Goal: Information Seeking & Learning: Learn about a topic

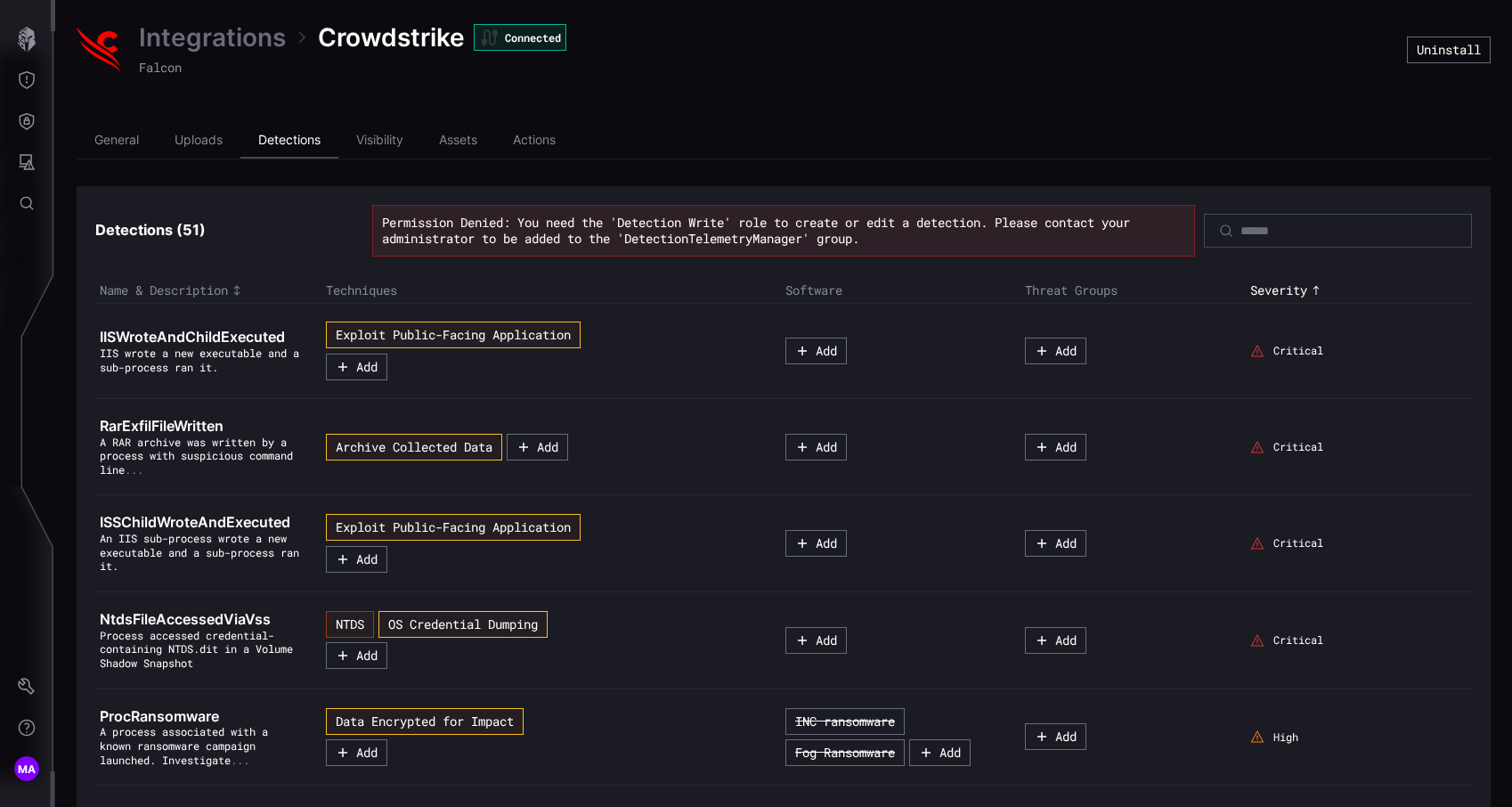
click at [286, 136] on li "Detections" at bounding box center [289, 140] width 98 height 36
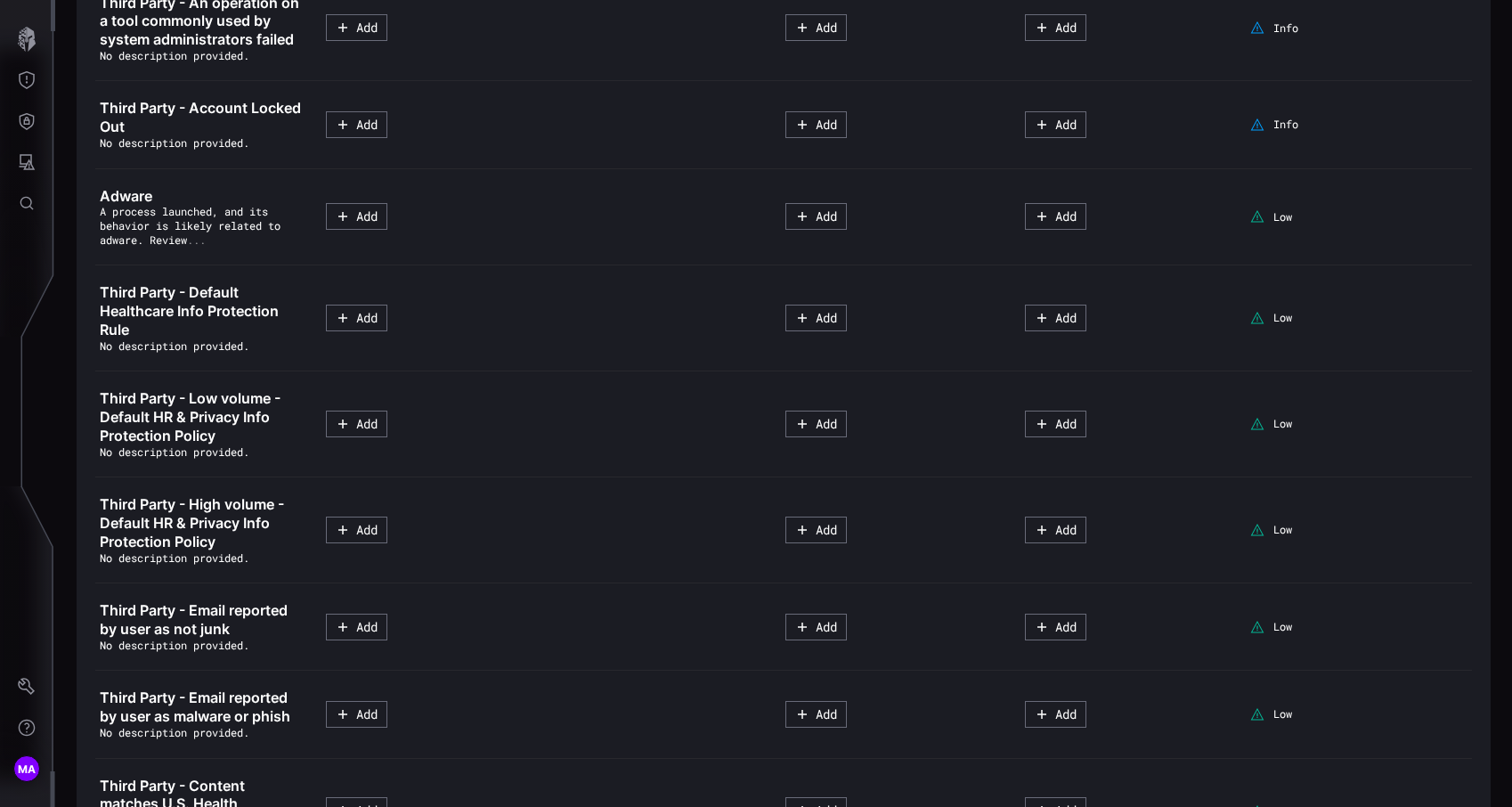
scroll to position [2797, 0]
click at [256, 337] on link "Third Party - Default Healthcare Info Protection Rule" at bounding box center [202, 309] width 204 height 55
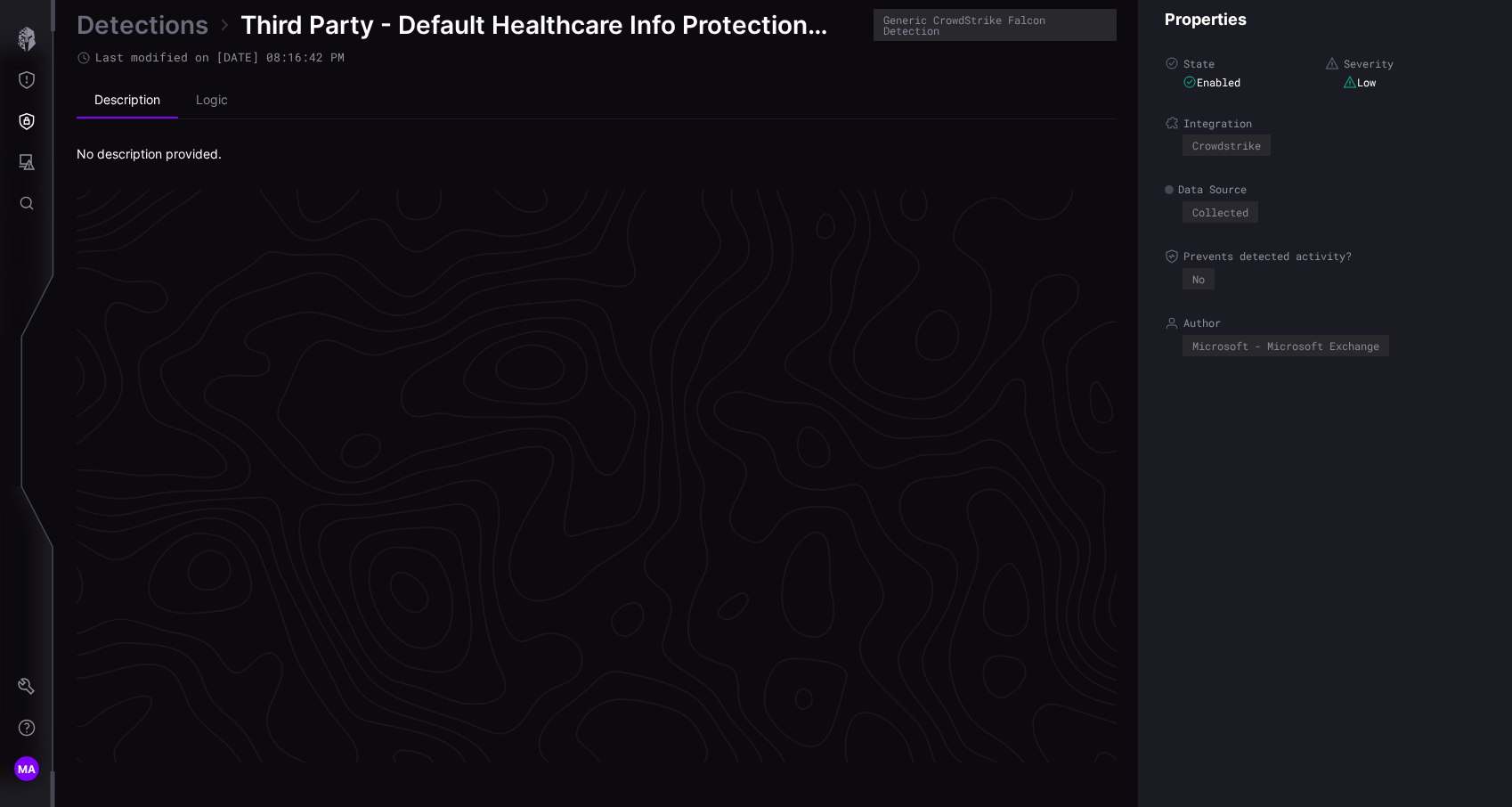
scroll to position [3721, 815]
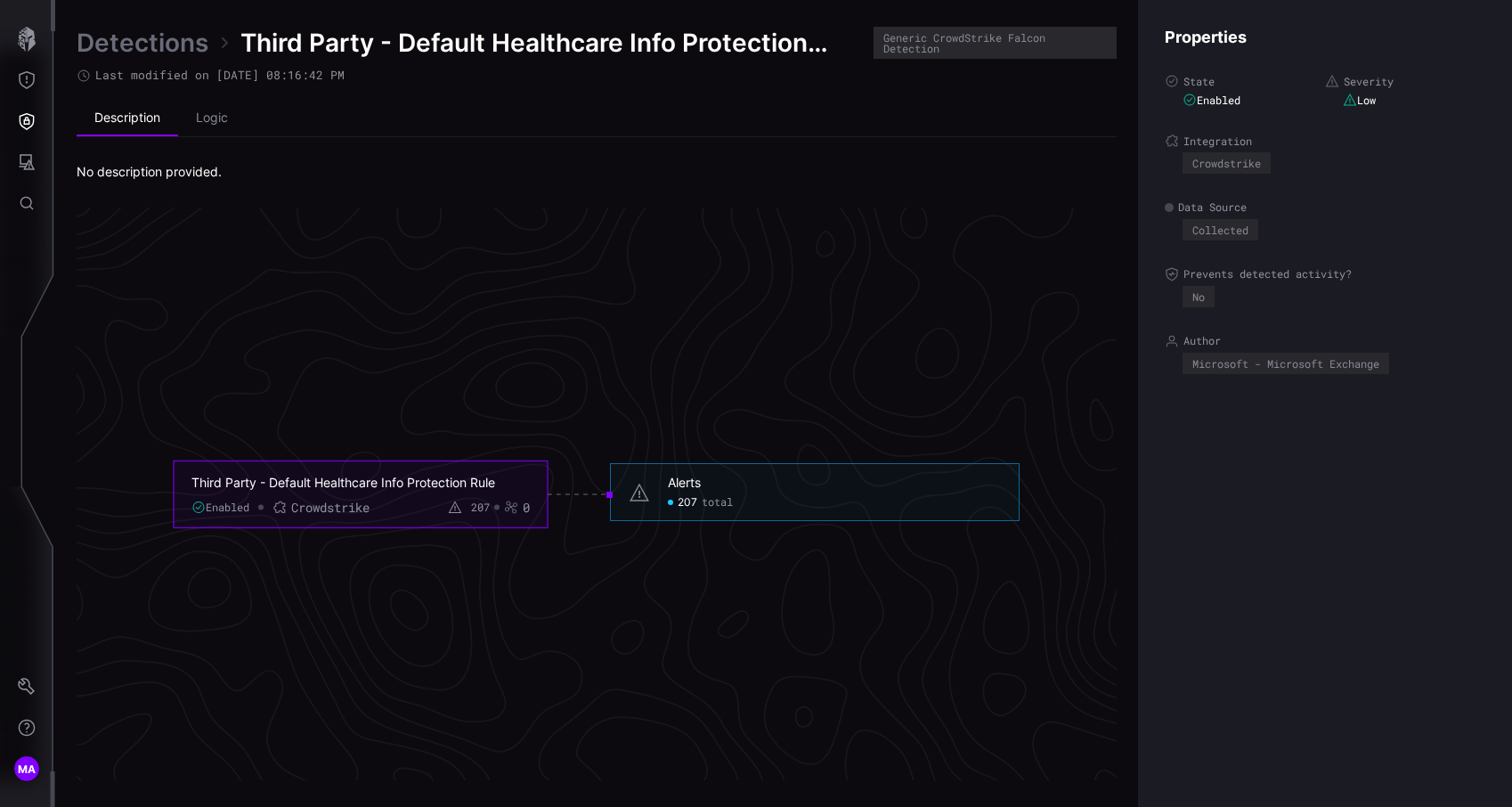
click at [711, 500] on span "total" at bounding box center [717, 502] width 31 height 15
click at [695, 482] on div "Alerts" at bounding box center [684, 482] width 33 height 16
click at [692, 501] on span "207" at bounding box center [687, 502] width 19 height 15
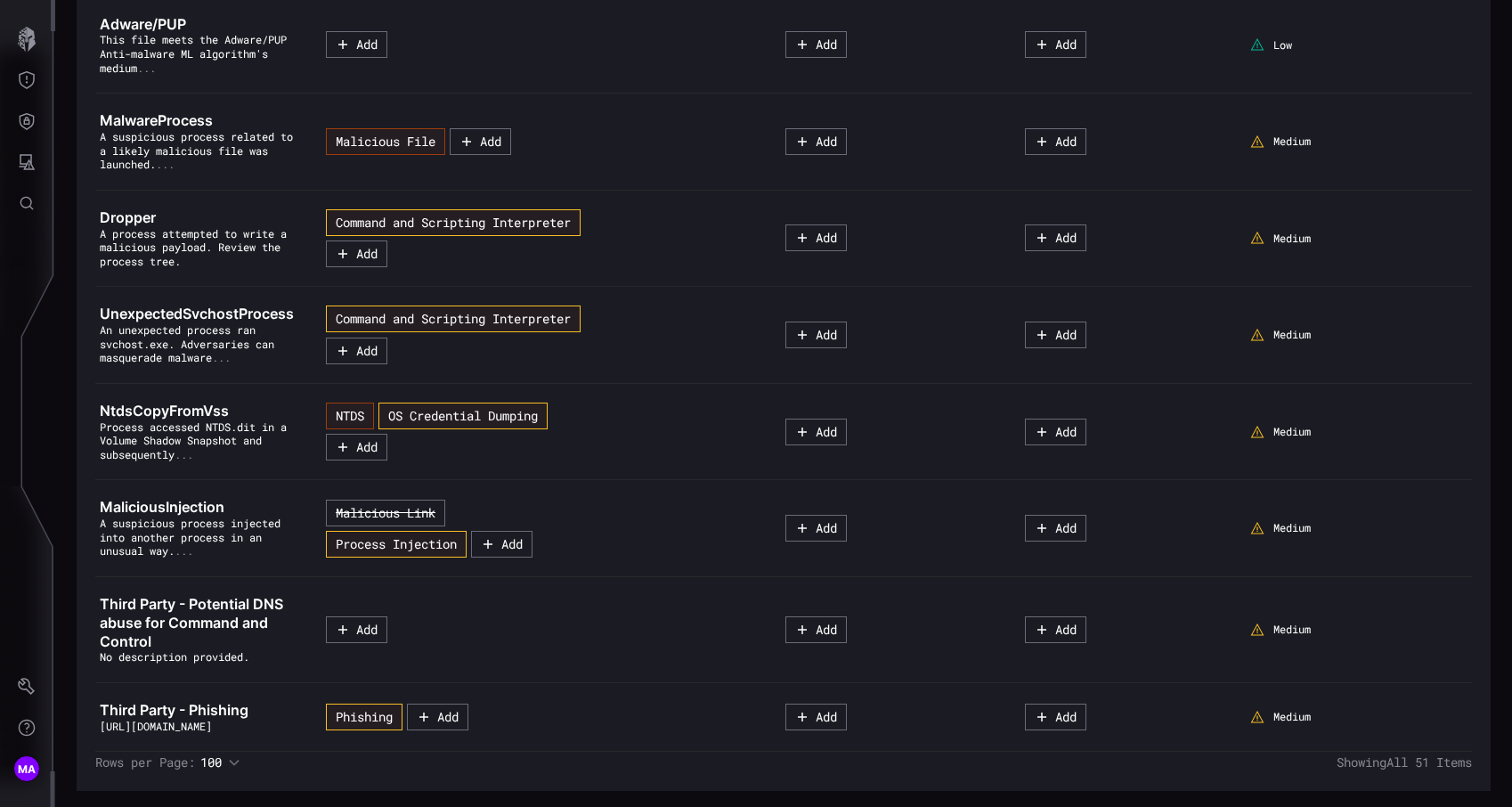
scroll to position [4720, 0]
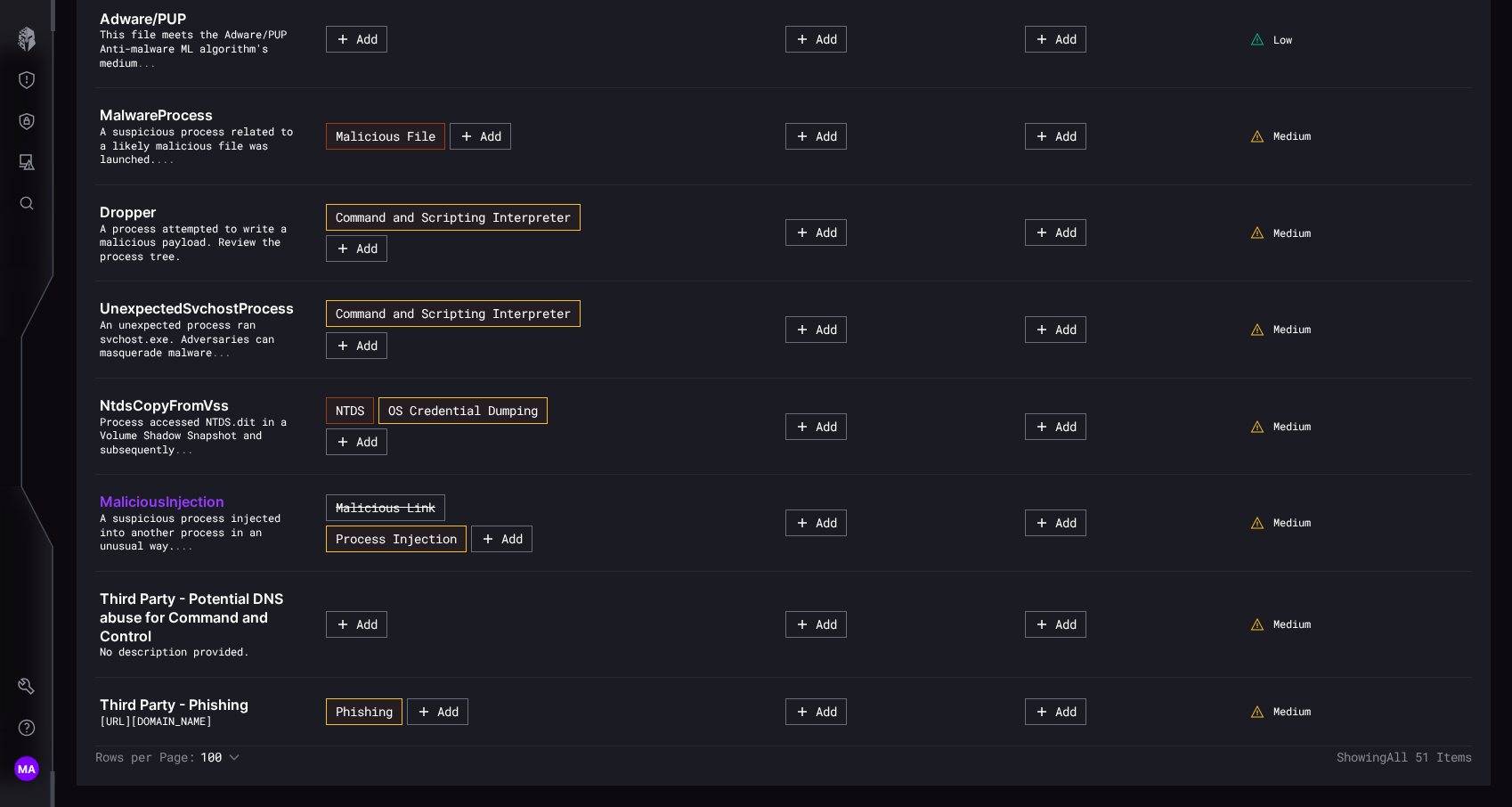
click at [210, 493] on span "MaliciousInjection" at bounding box center [162, 502] width 124 height 18
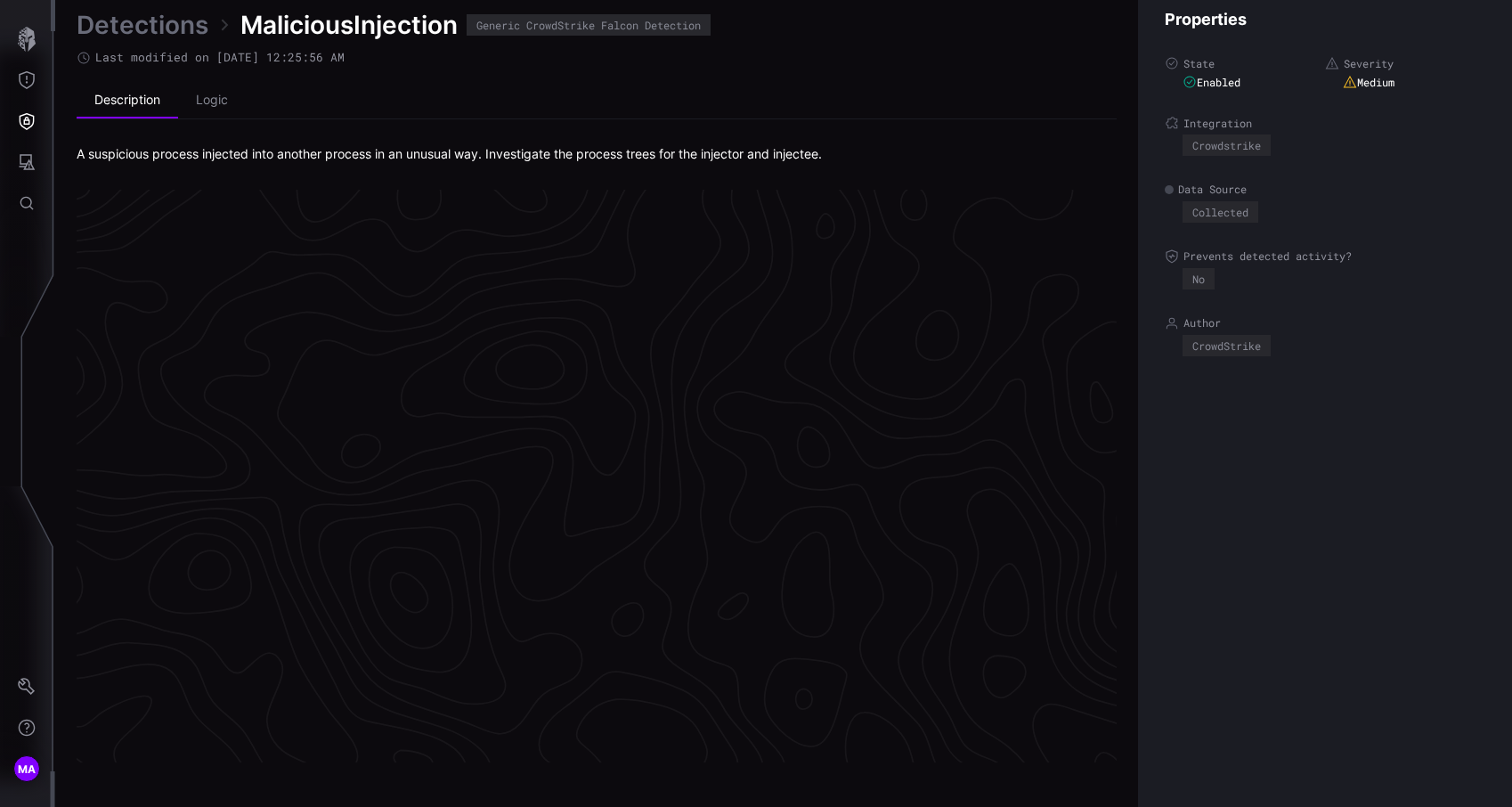
scroll to position [3721, 815]
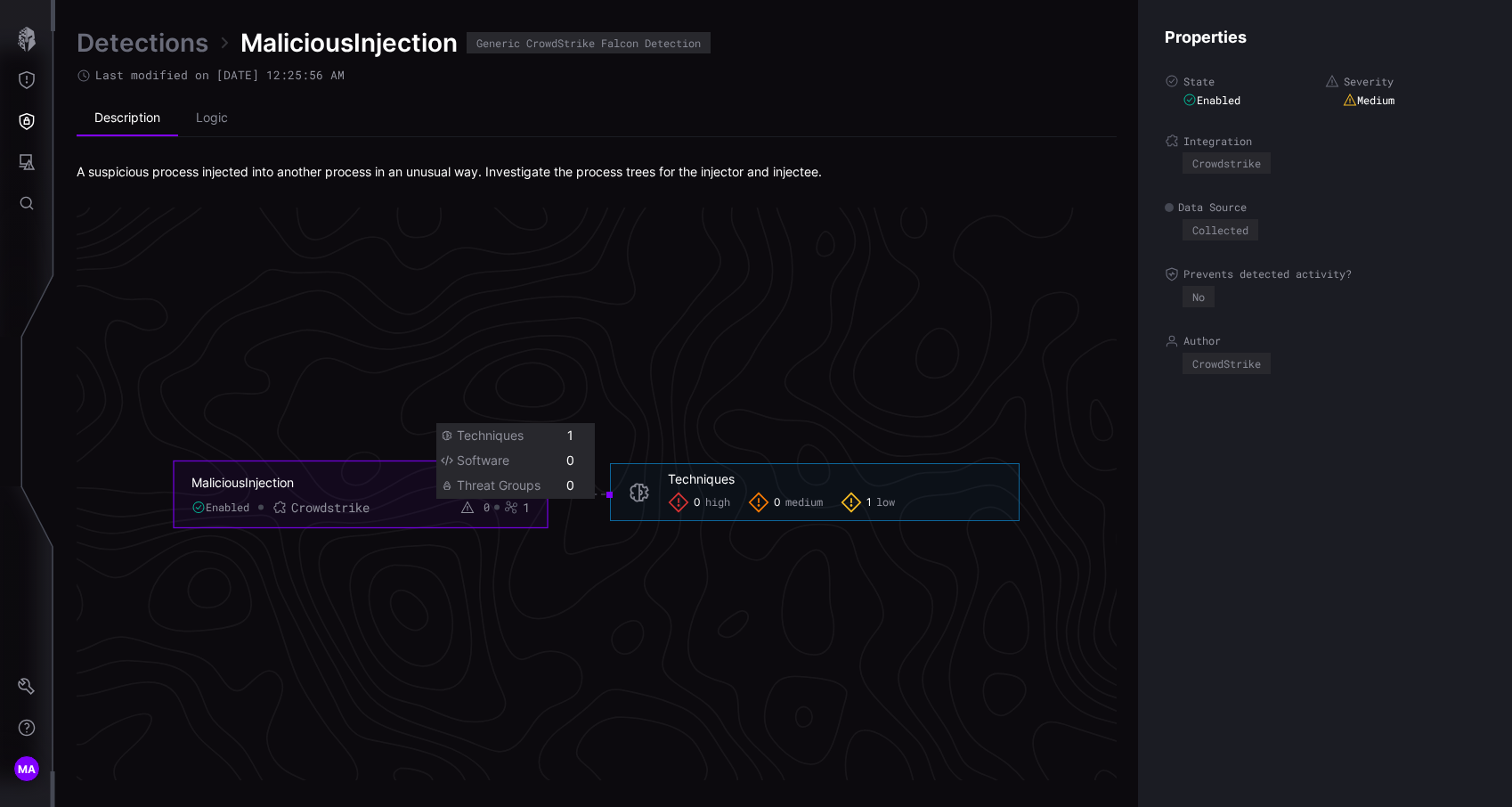
click at [520, 507] on div "1" at bounding box center [517, 507] width 26 height 16
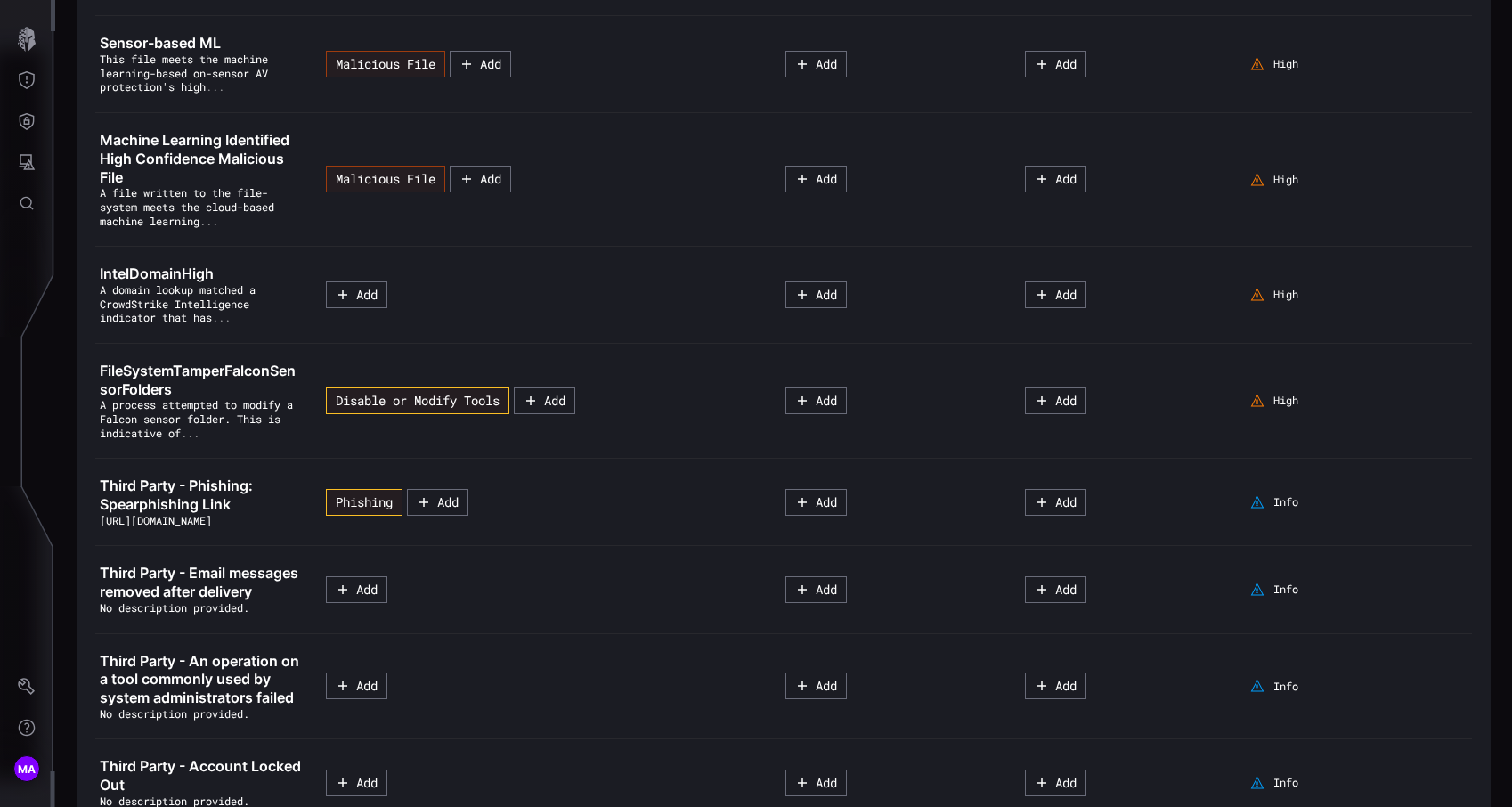
scroll to position [2144, 0]
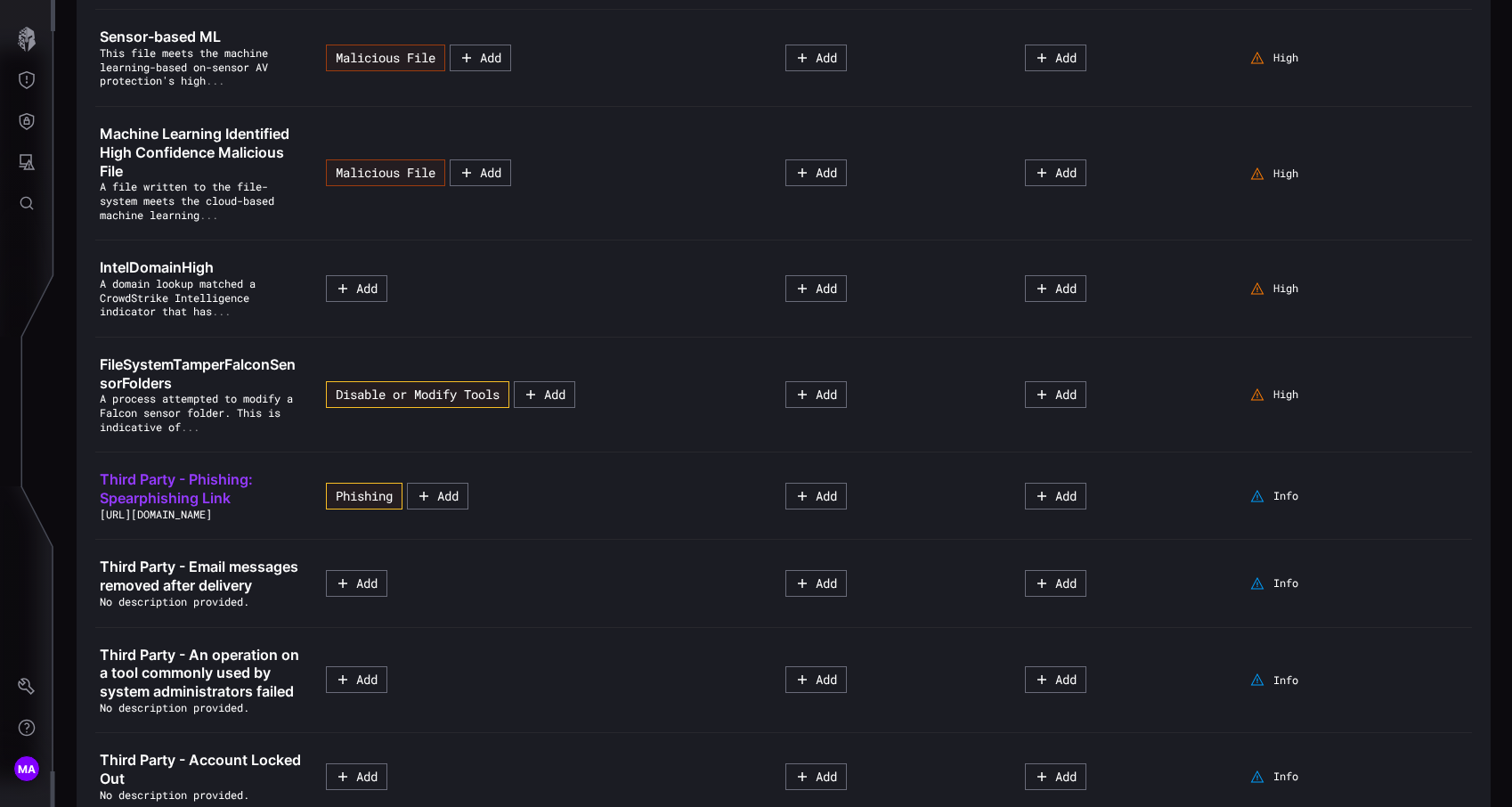
click at [186, 507] on span "Third Party - Phishing: Spearphishing Link" at bounding box center [177, 489] width 154 height 37
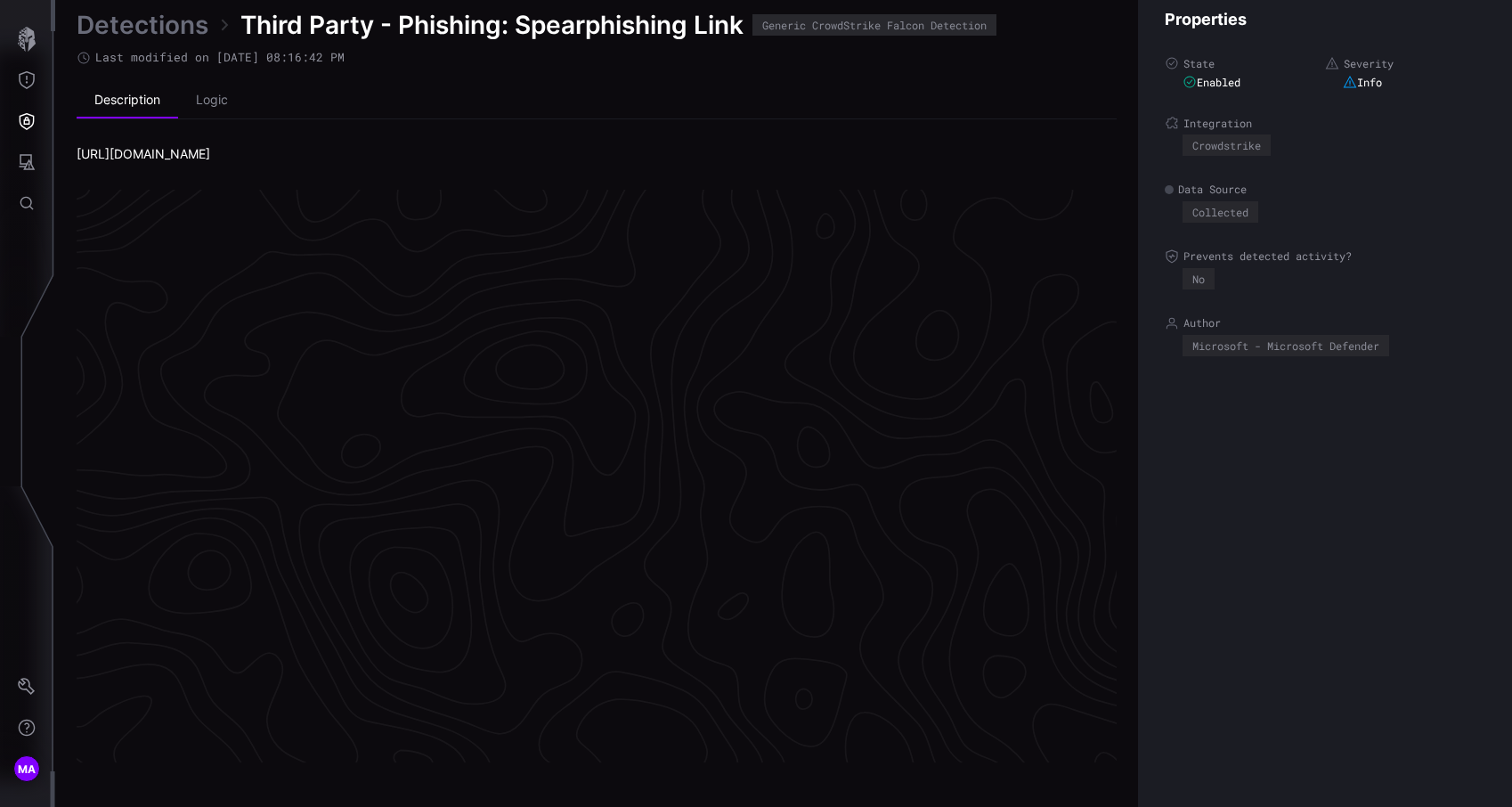
scroll to position [3721, 815]
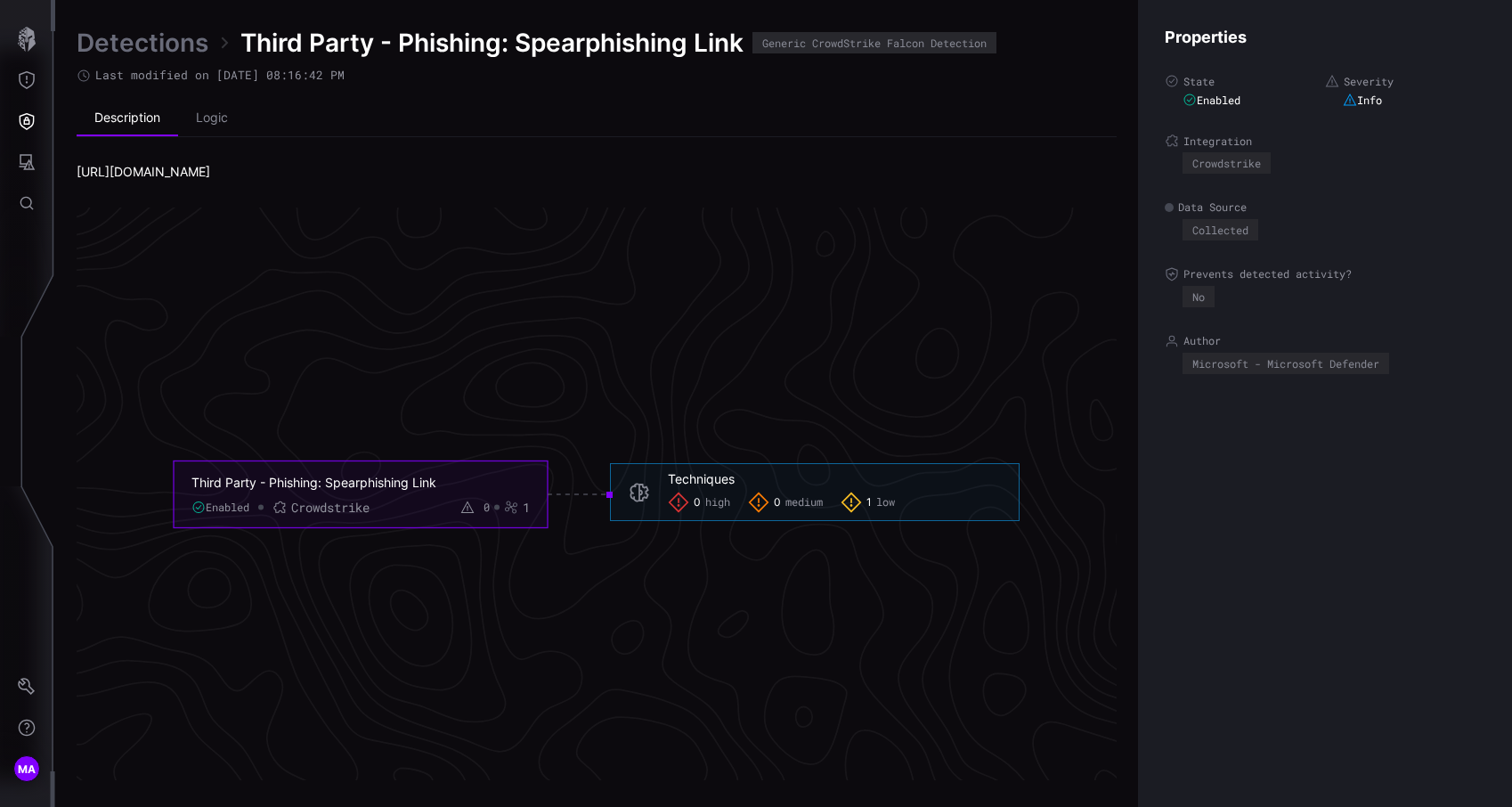
click at [404, 510] on div "Enabled Crowdstrike 0 1" at bounding box center [361, 507] width 338 height 16
click at [509, 505] on icon at bounding box center [511, 507] width 15 height 15
click at [193, 130] on li "Logic" at bounding box center [212, 119] width 68 height 36
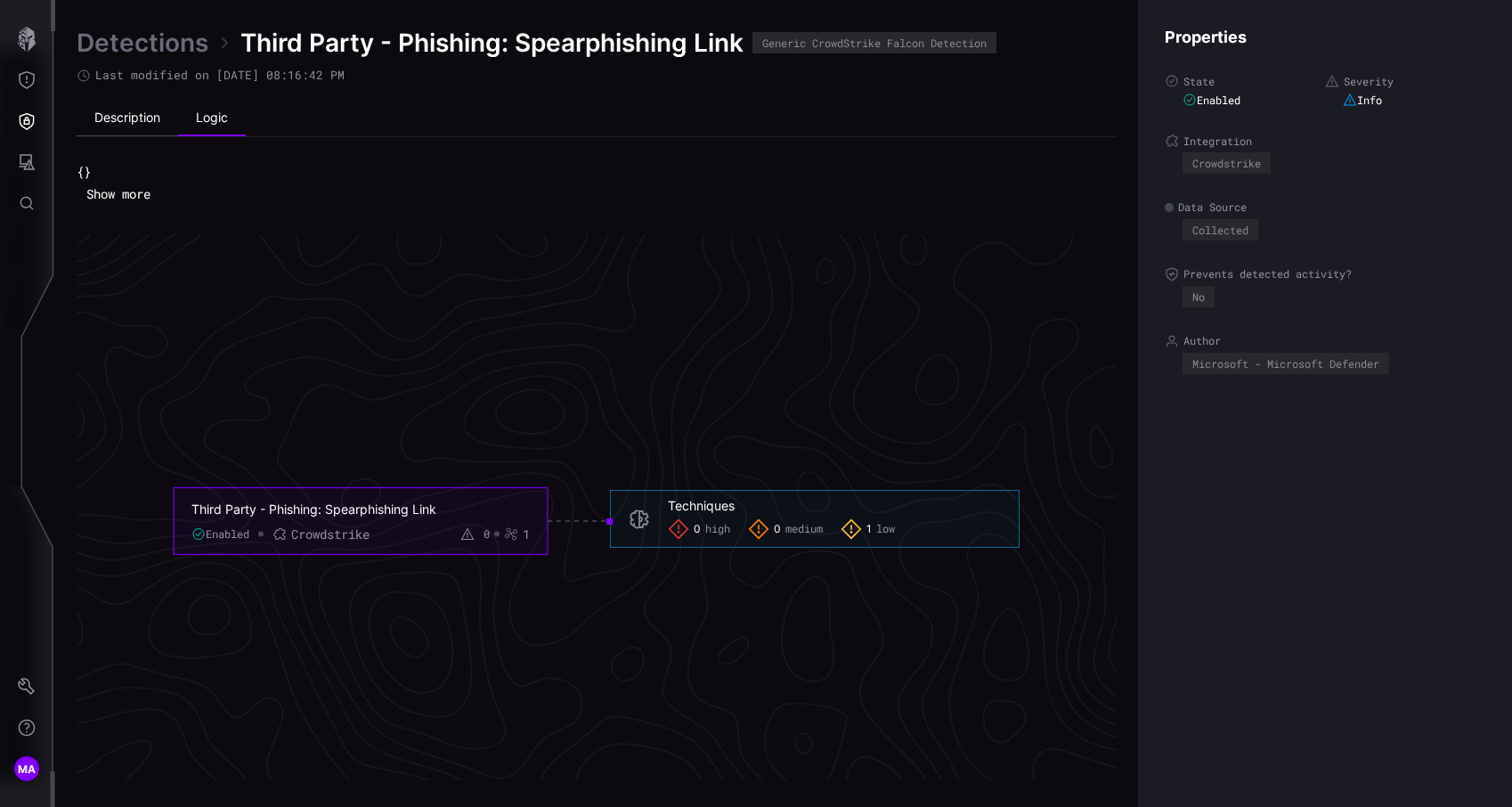
click at [132, 123] on li "Description" at bounding box center [127, 119] width 101 height 36
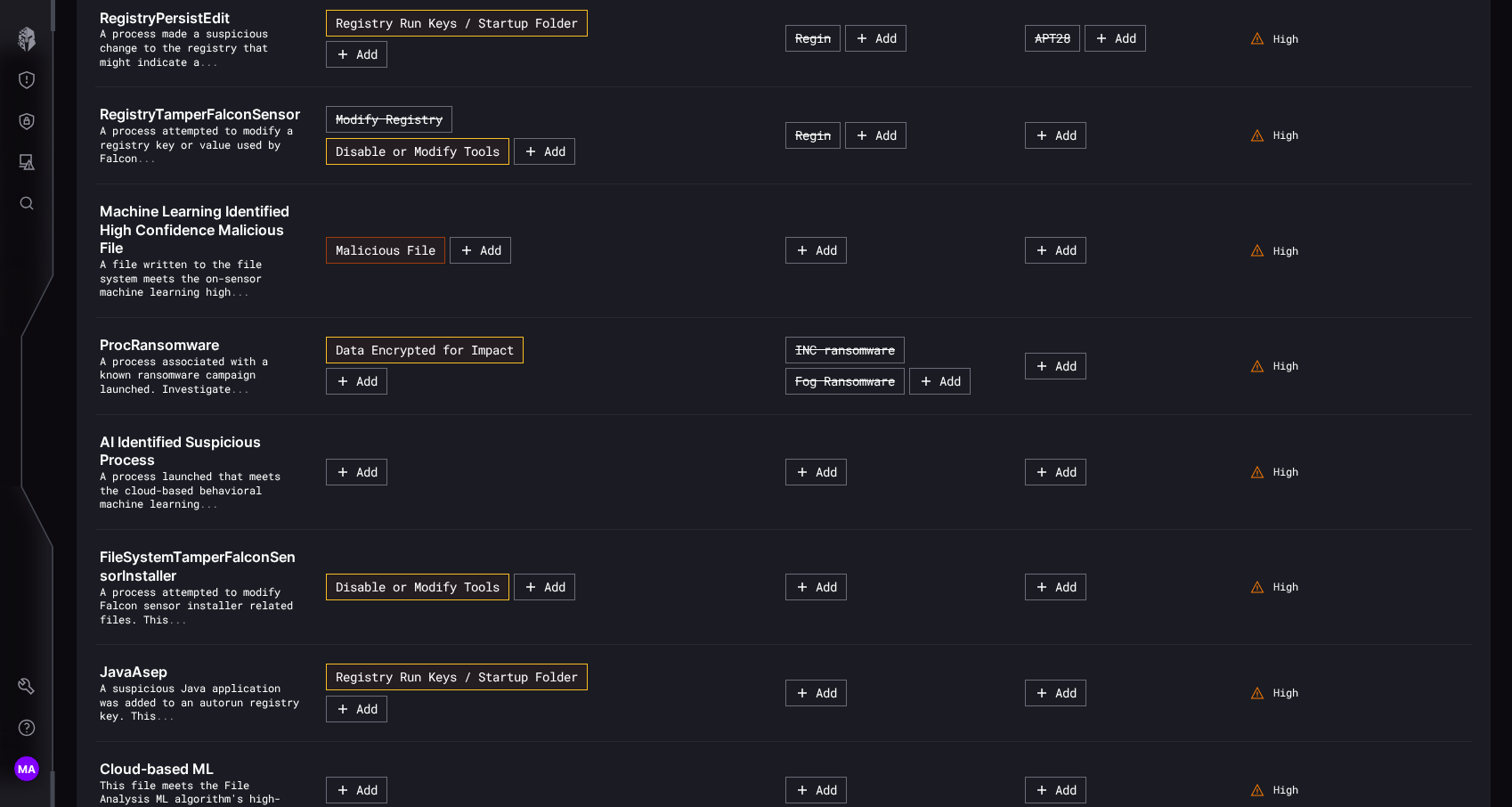
scroll to position [1141, 0]
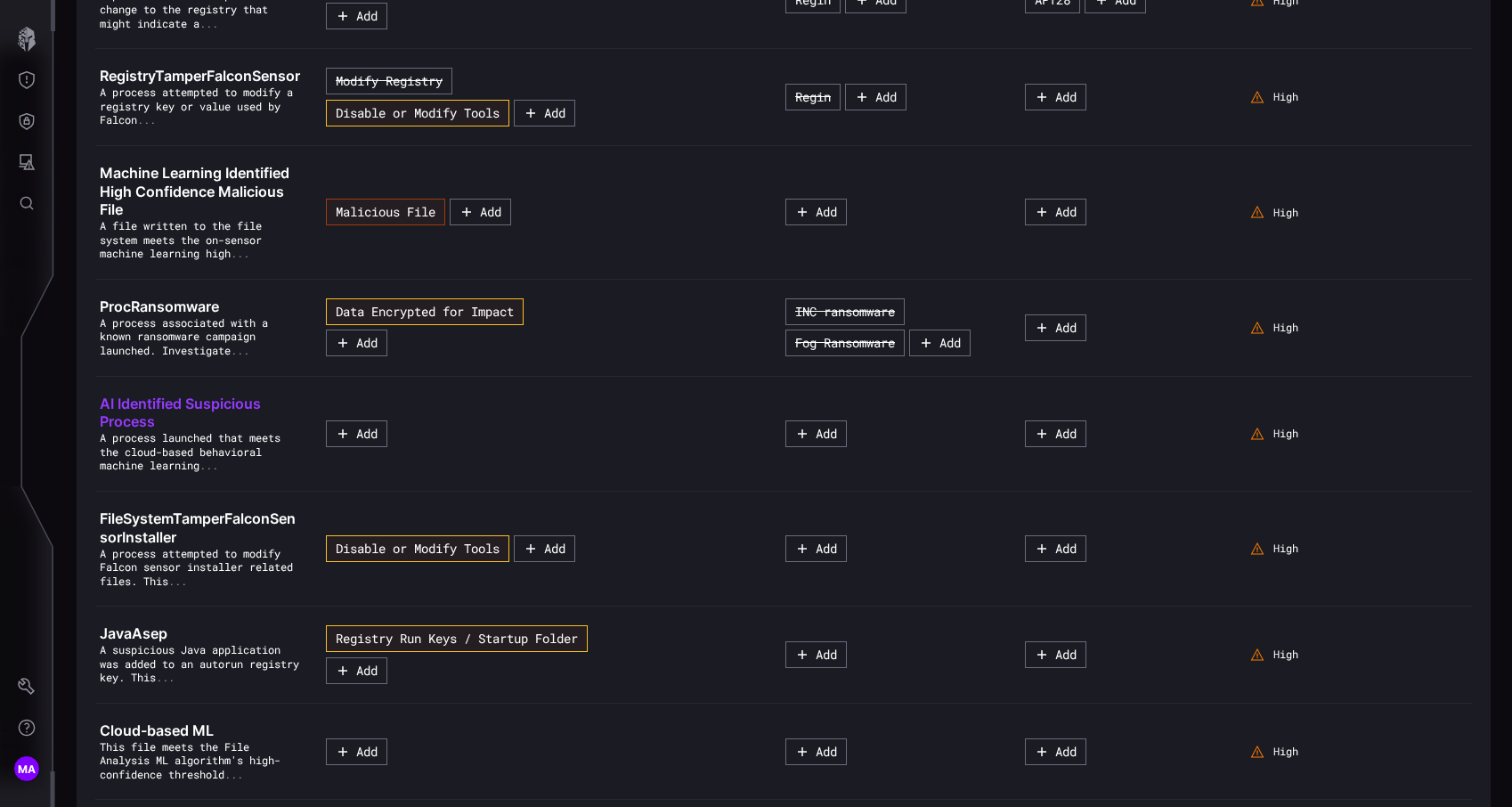
click at [201, 432] on link "AI Identified Suspicious Process" at bounding box center [202, 413] width 204 height 37
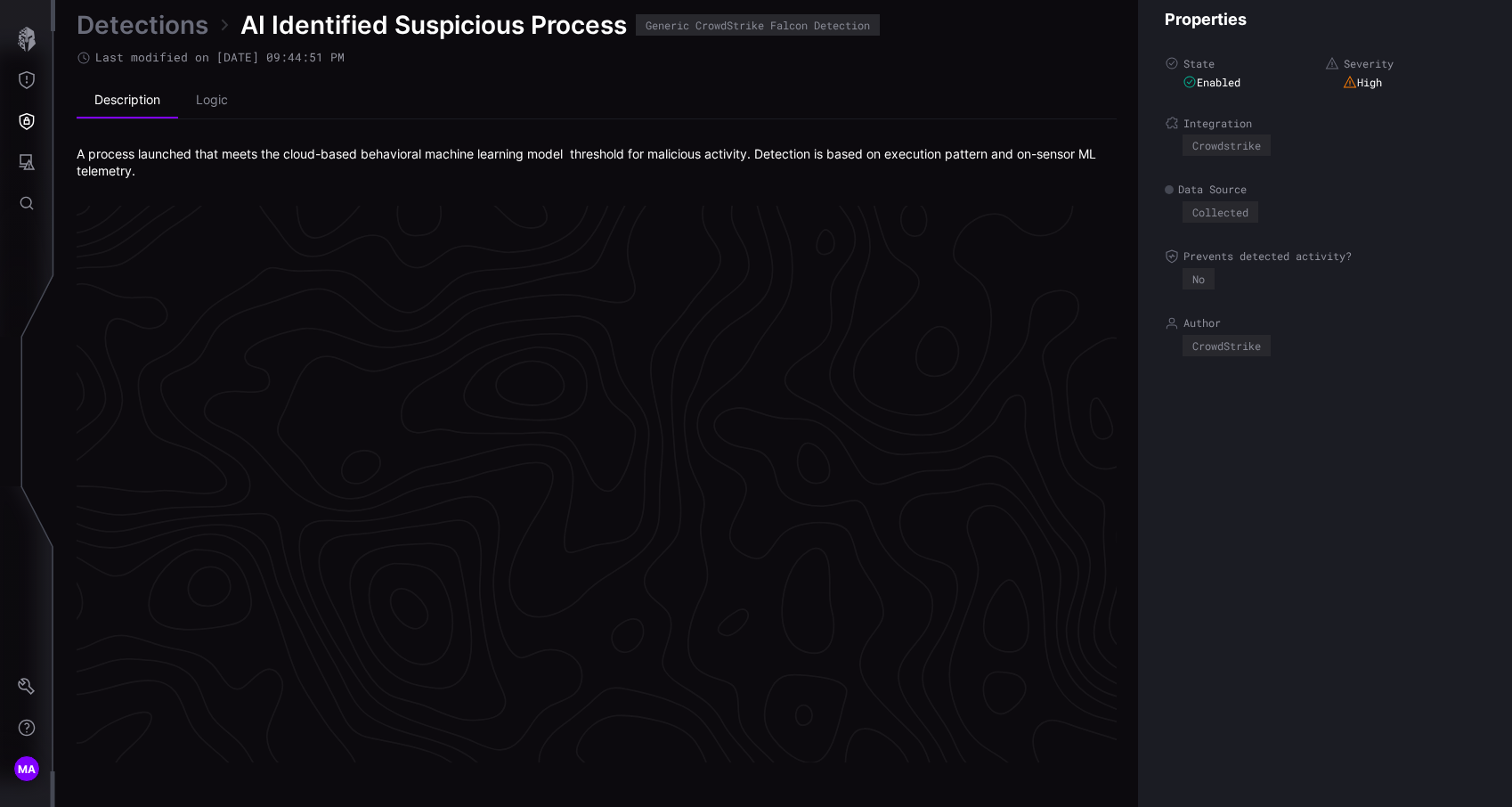
scroll to position [3730, 815]
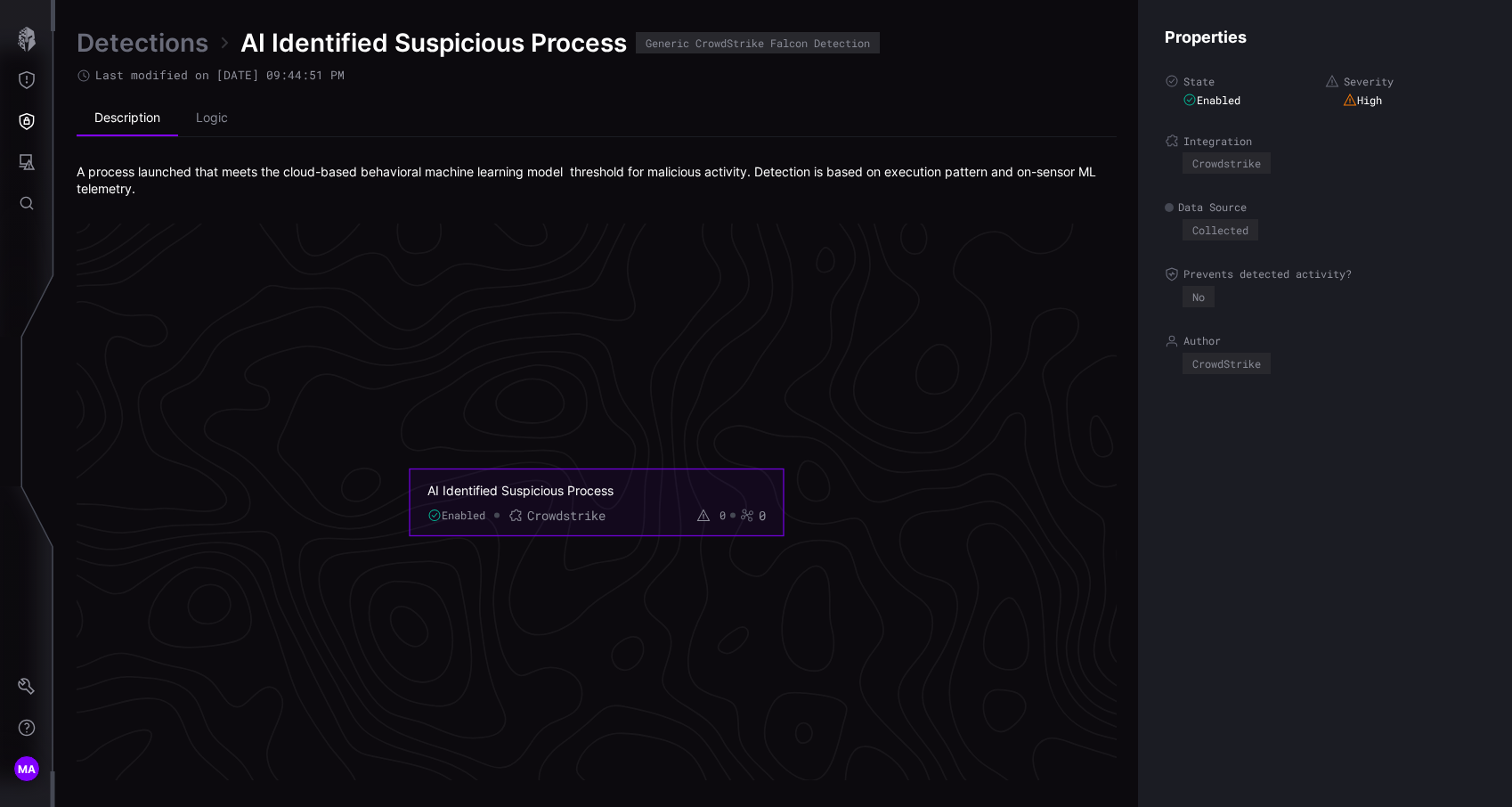
click at [497, 511] on div "Enabled Crowdstrike" at bounding box center [516, 515] width 178 height 16
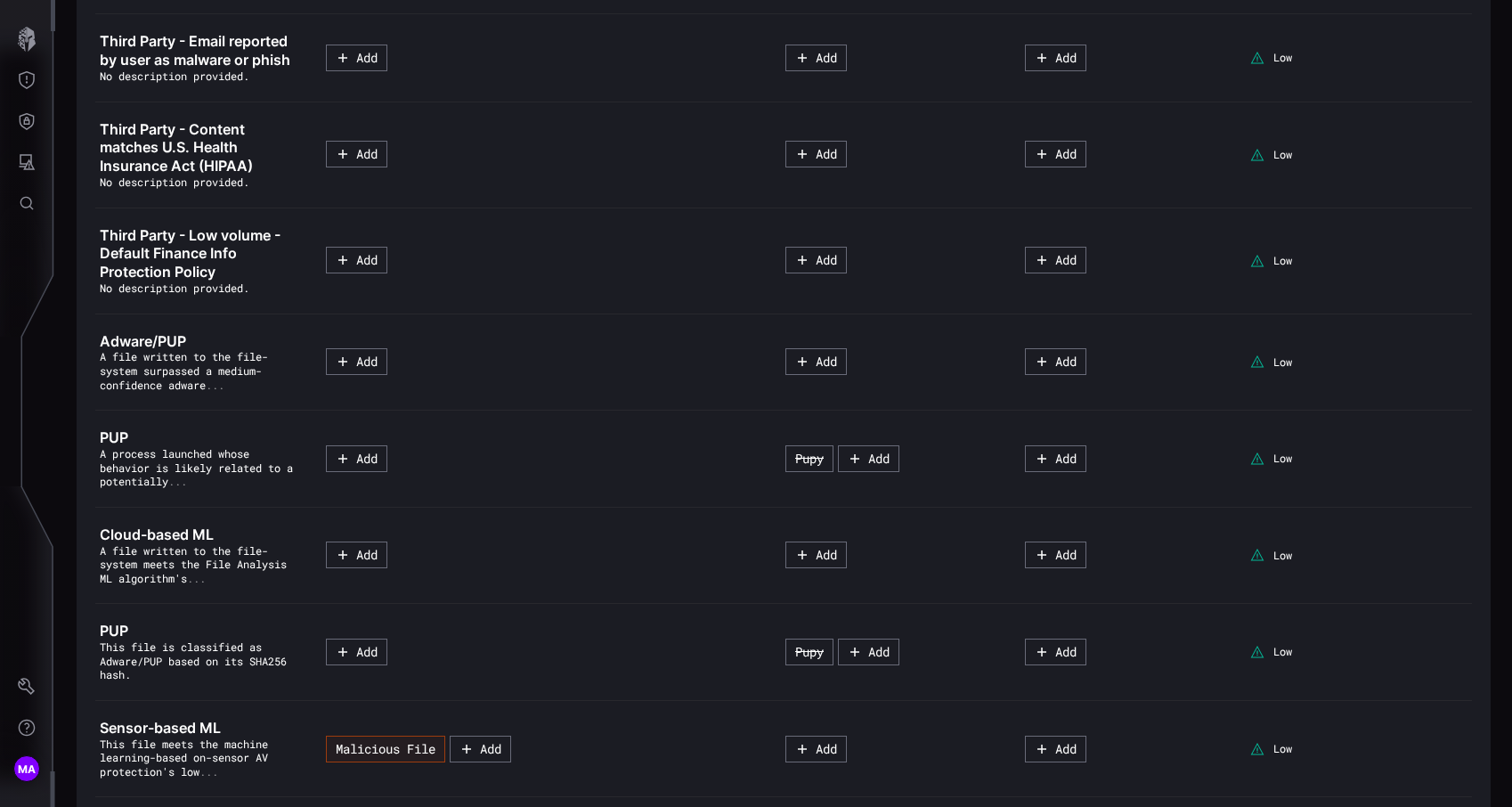
scroll to position [3447, 0]
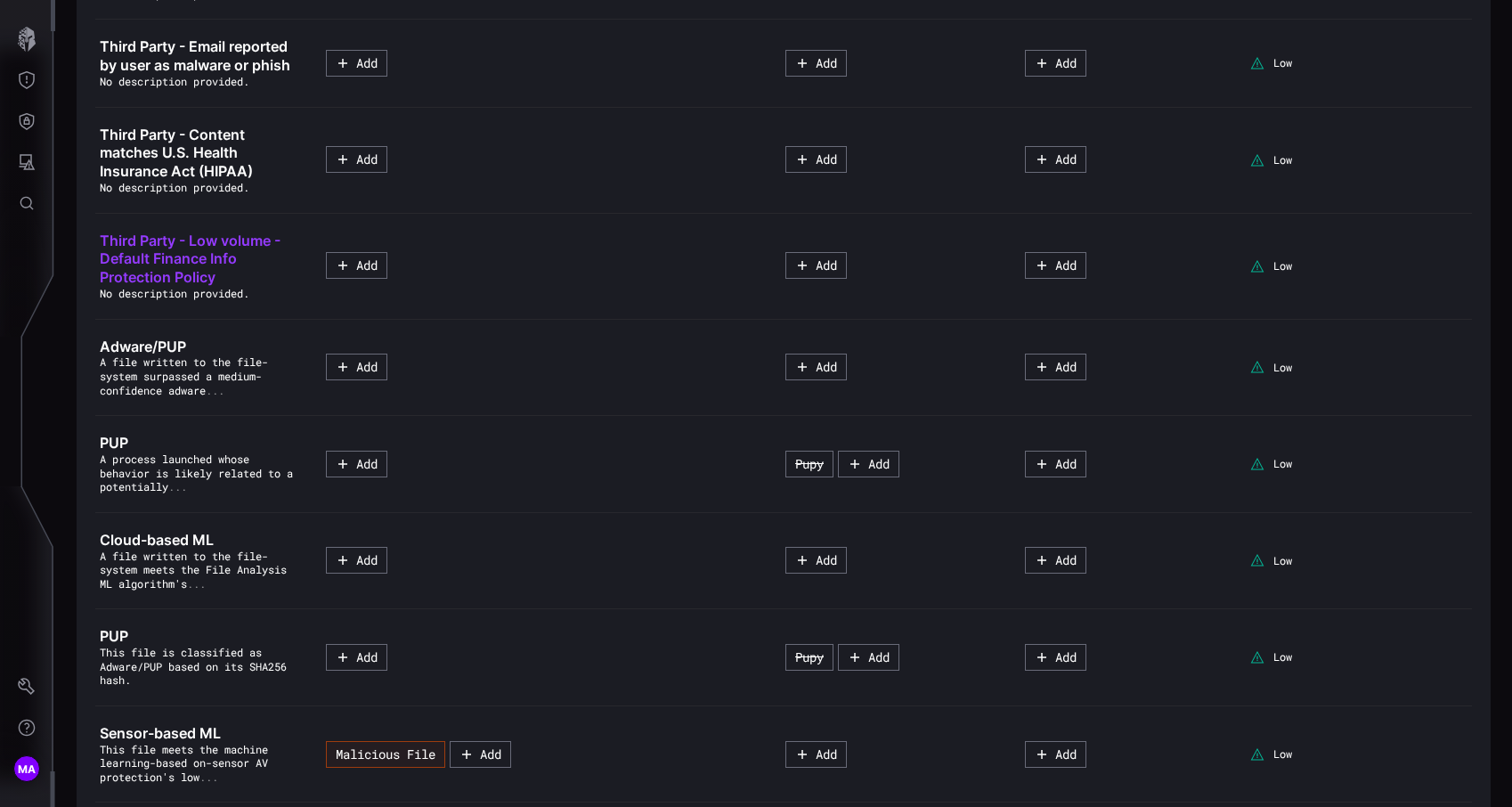
click at [192, 287] on span "Third Party - Low volume - Default Finance Info Protection Policy" at bounding box center [190, 259] width 181 height 55
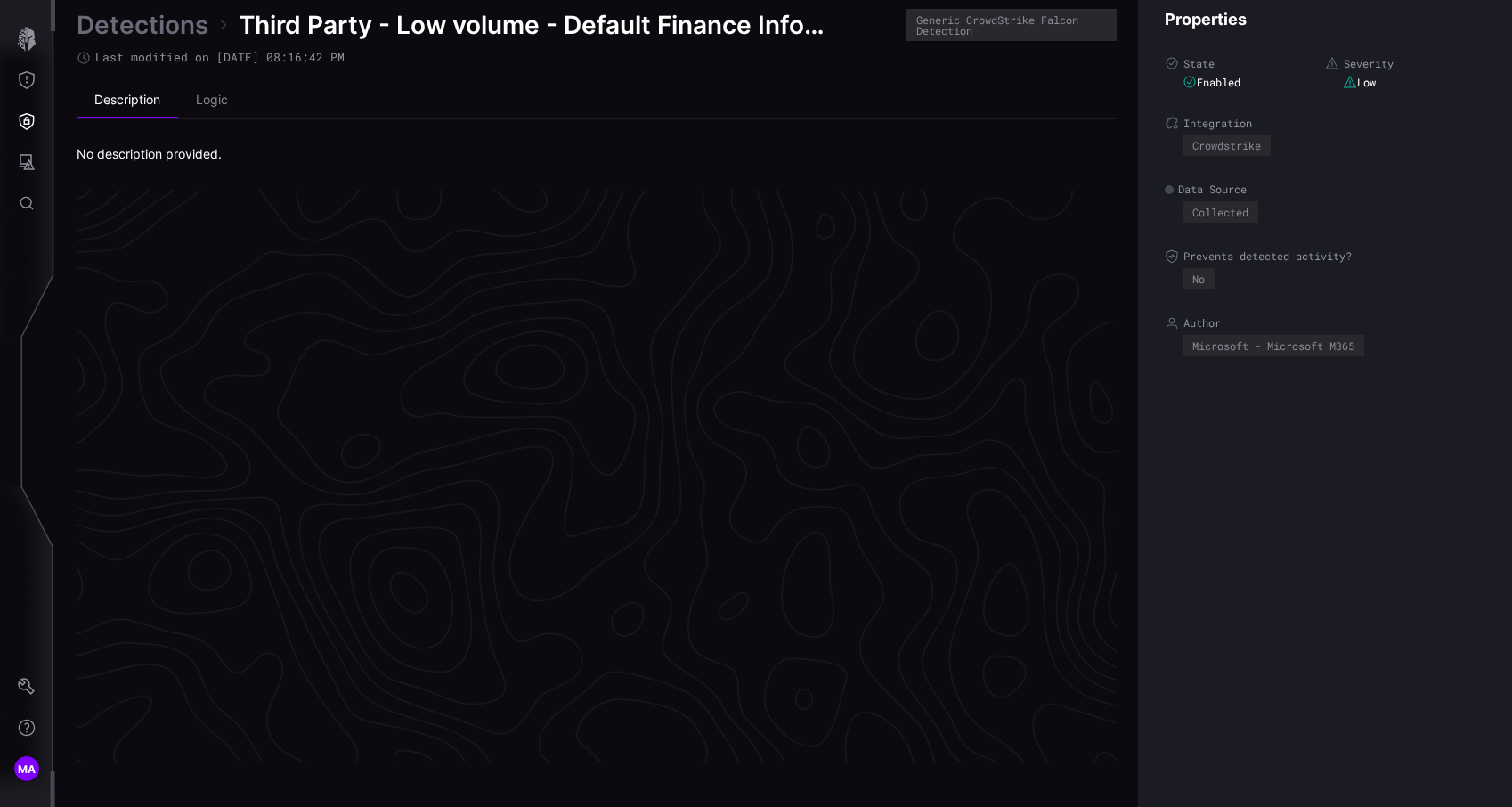
scroll to position [3721, 815]
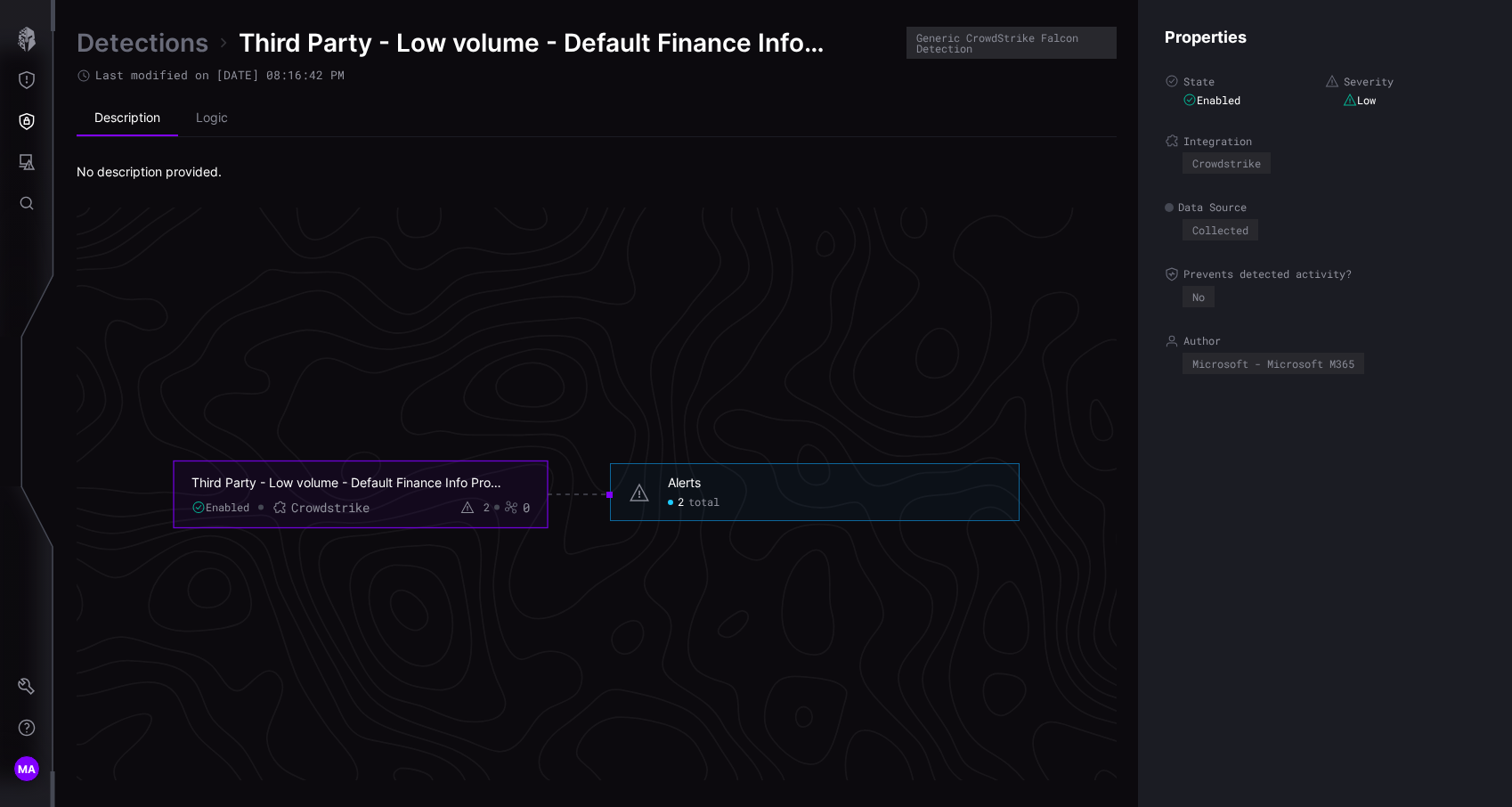
click at [695, 500] on span "total" at bounding box center [704, 502] width 31 height 15
click at [673, 502] on div "2 total" at bounding box center [693, 502] width 52 height 15
click at [474, 509] on div "2" at bounding box center [475, 507] width 29 height 15
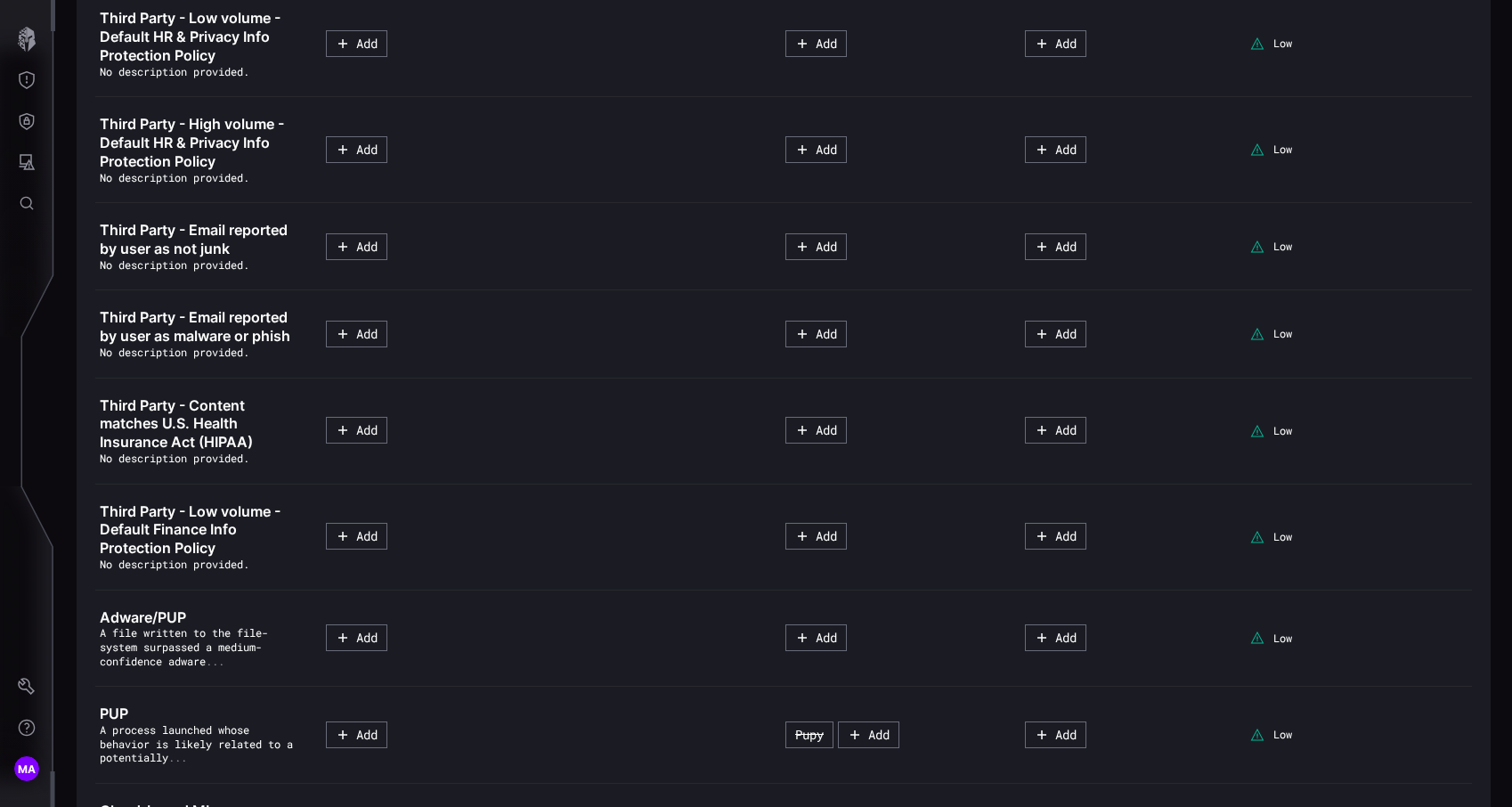
scroll to position [3182, 0]
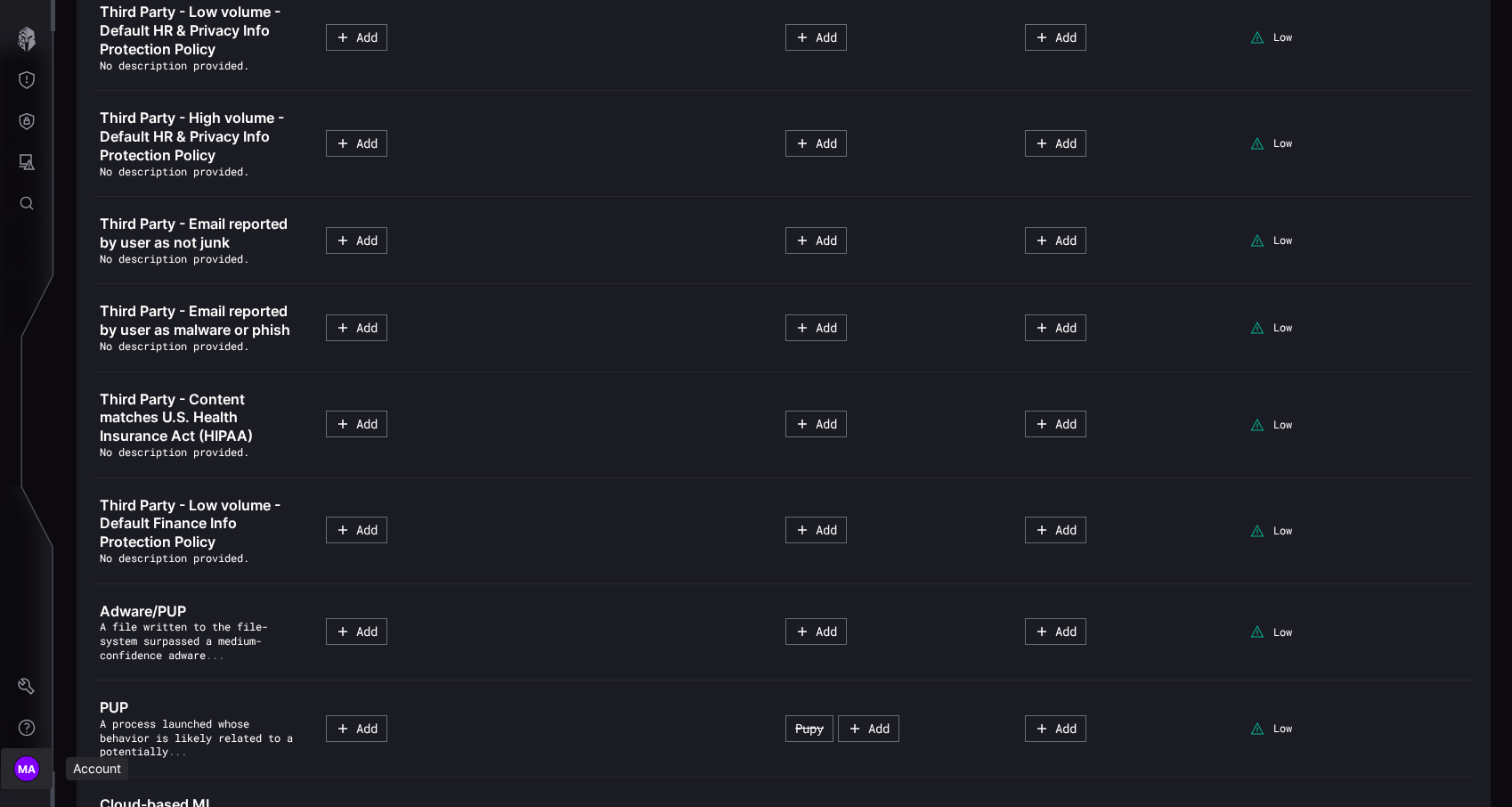
click at [18, 759] on span "MA" at bounding box center [26, 768] width 18 height 18
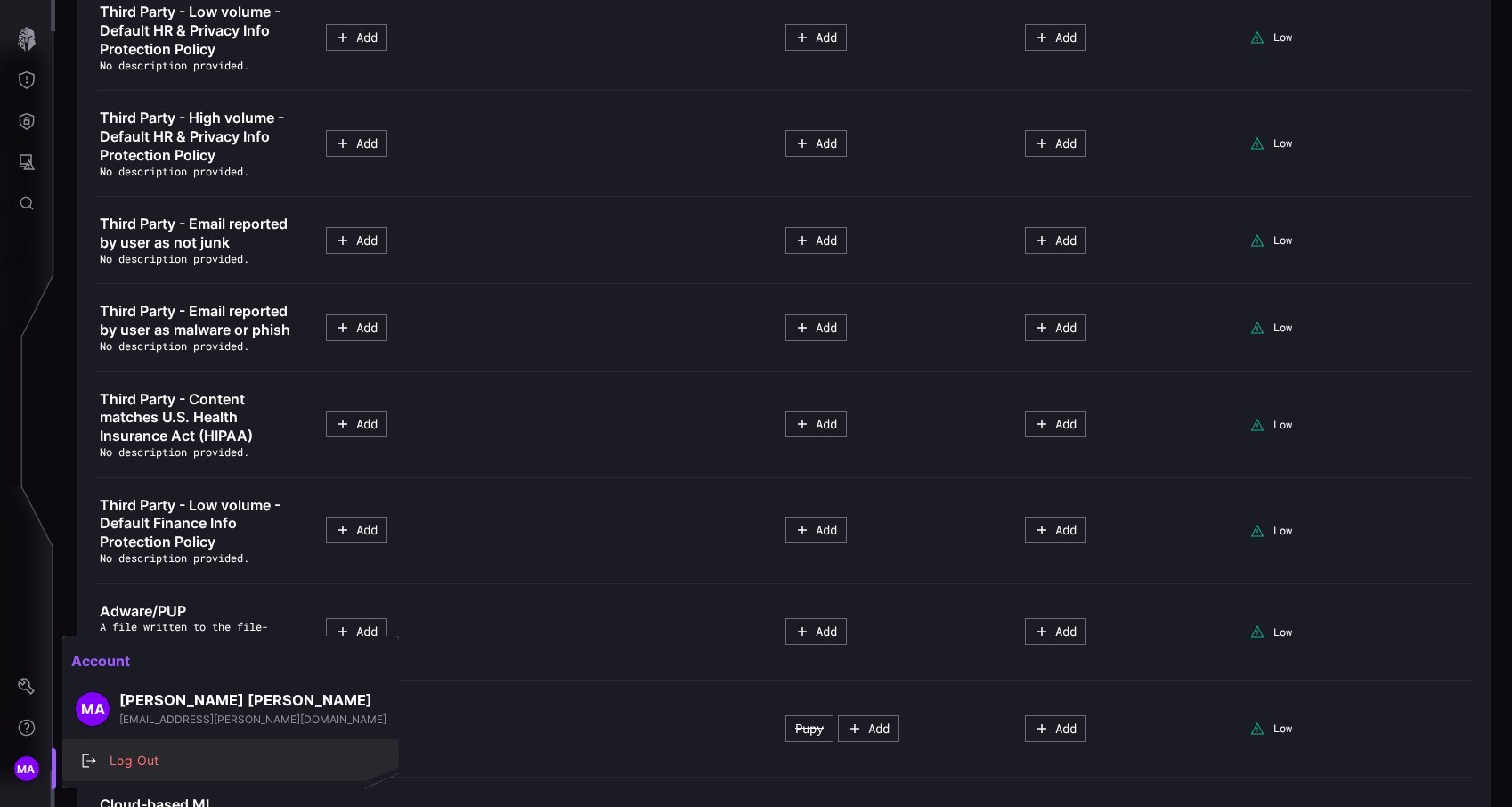
click at [132, 750] on div "Log Out" at bounding box center [240, 760] width 279 height 22
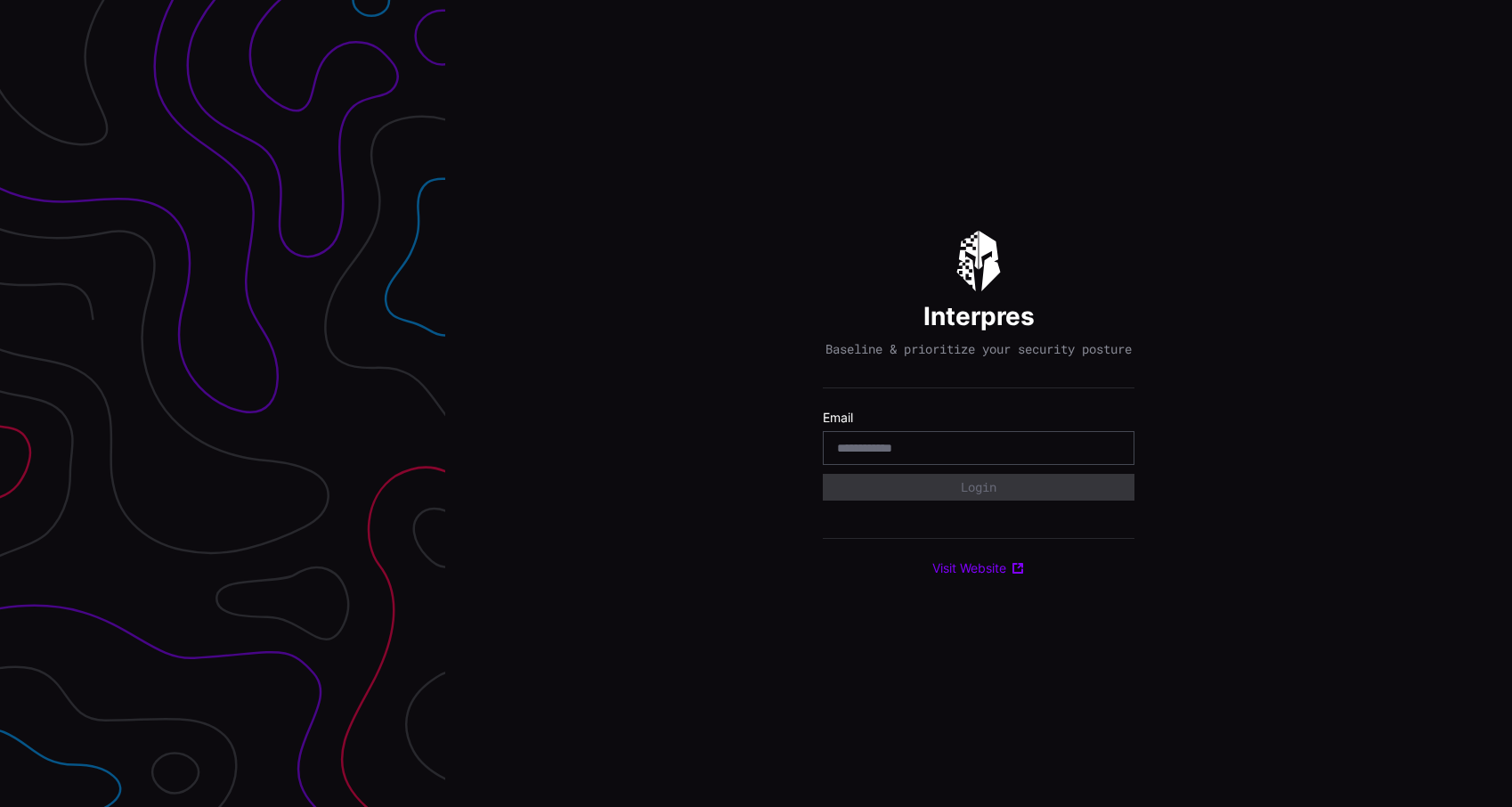
click at [217, 112] on div at bounding box center [223, 404] width 445 height 807
click at [927, 452] on input "email" at bounding box center [978, 448] width 283 height 16
click at [1022, 456] on input "email" at bounding box center [978, 448] width 283 height 16
click at [1085, 456] on input "email" at bounding box center [978, 448] width 283 height 16
click at [1511, 453] on com-1password-button at bounding box center [1512, 404] width 0 height 807
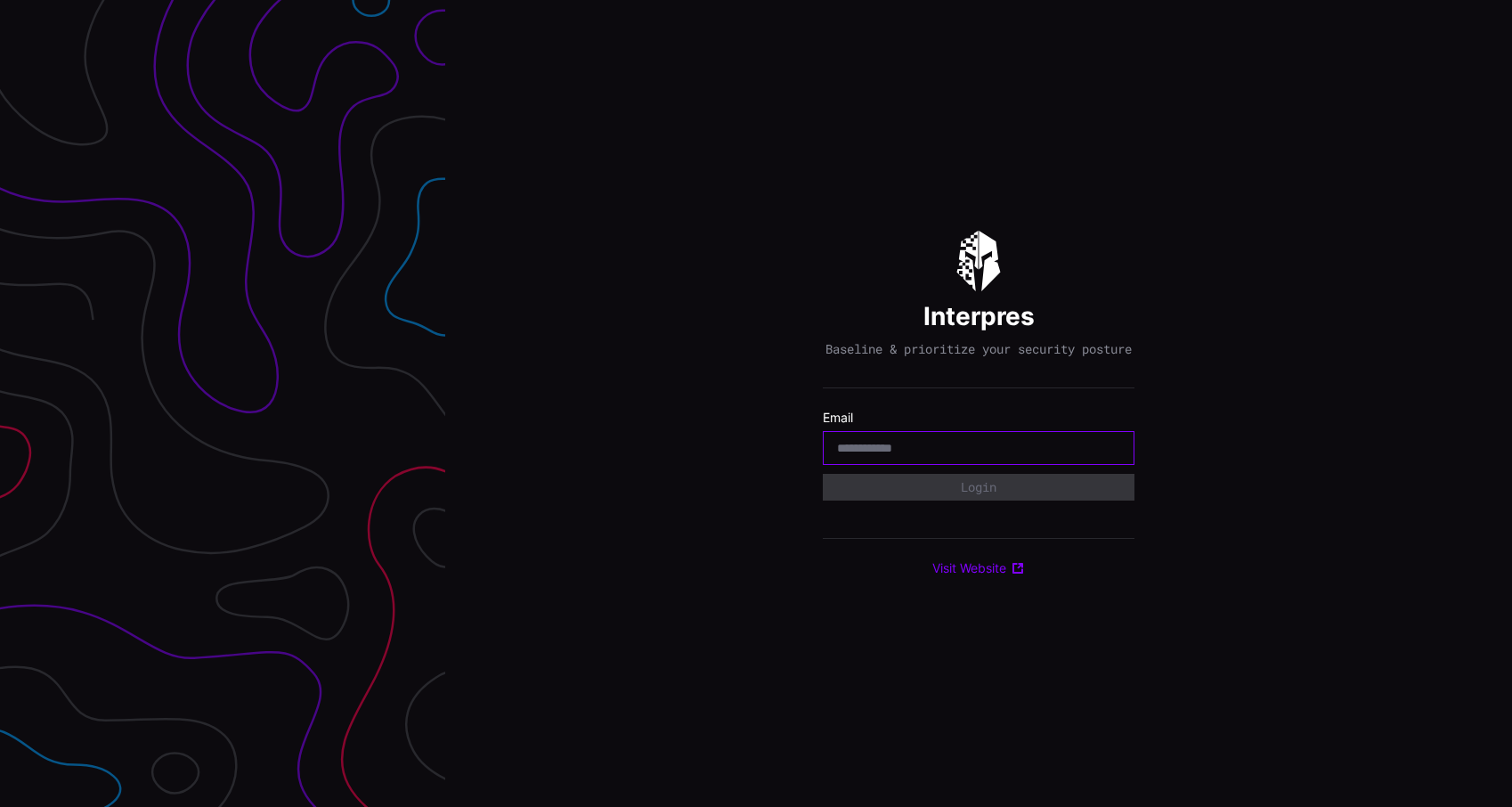
type input "**********"
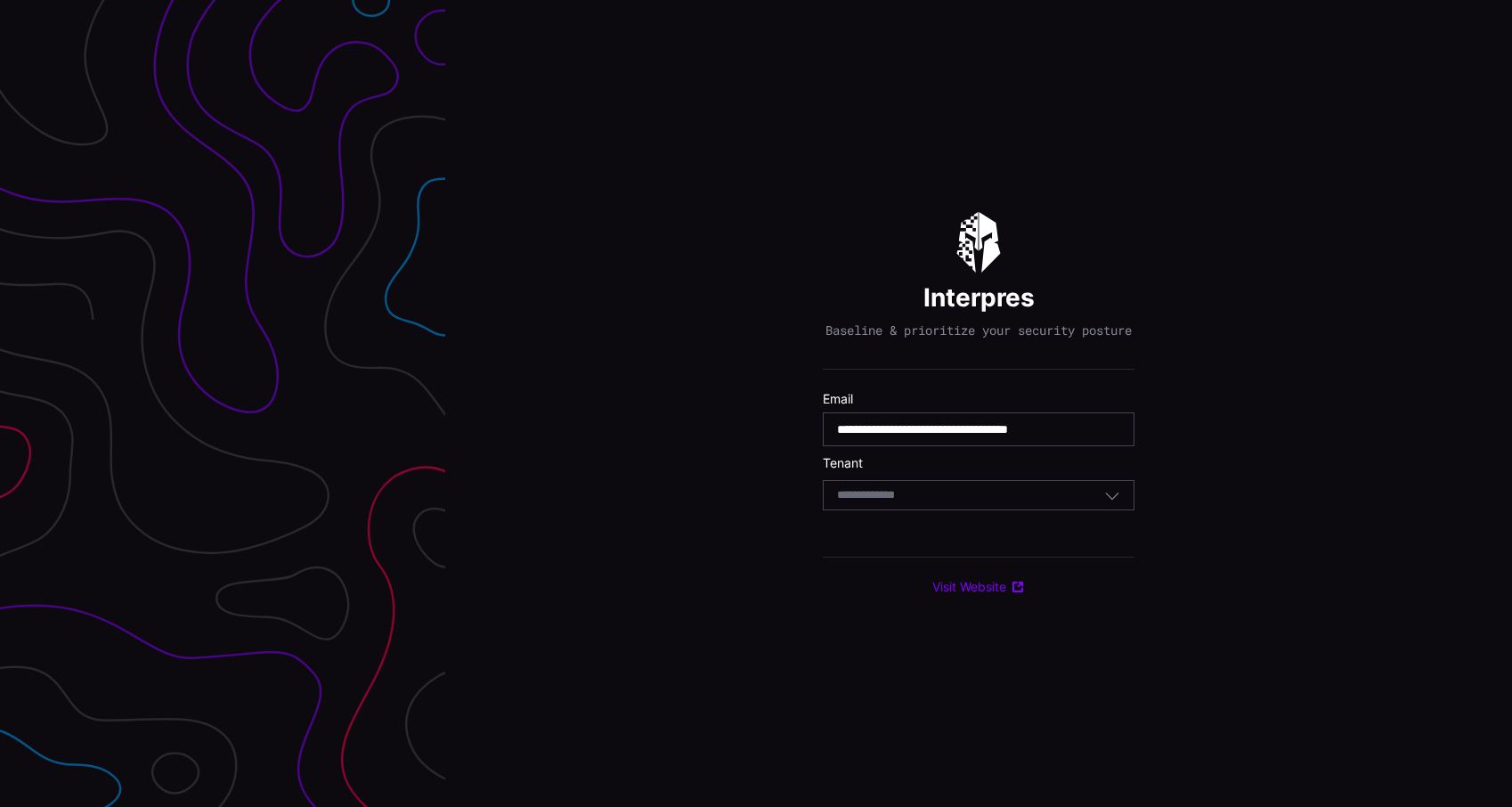
click at [996, 502] on div "Select Tenant" at bounding box center [970, 495] width 267 height 16
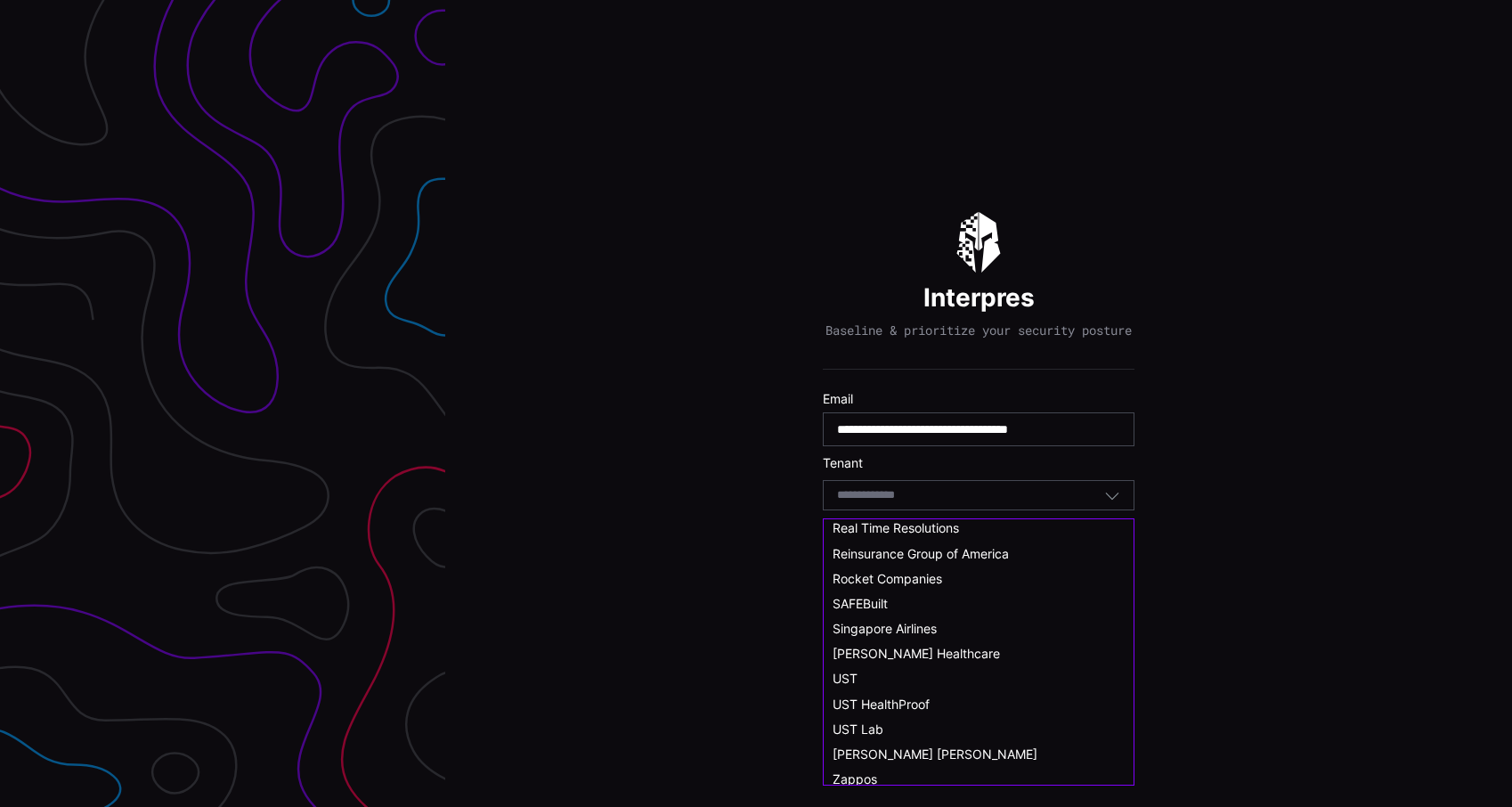
scroll to position [982, 0]
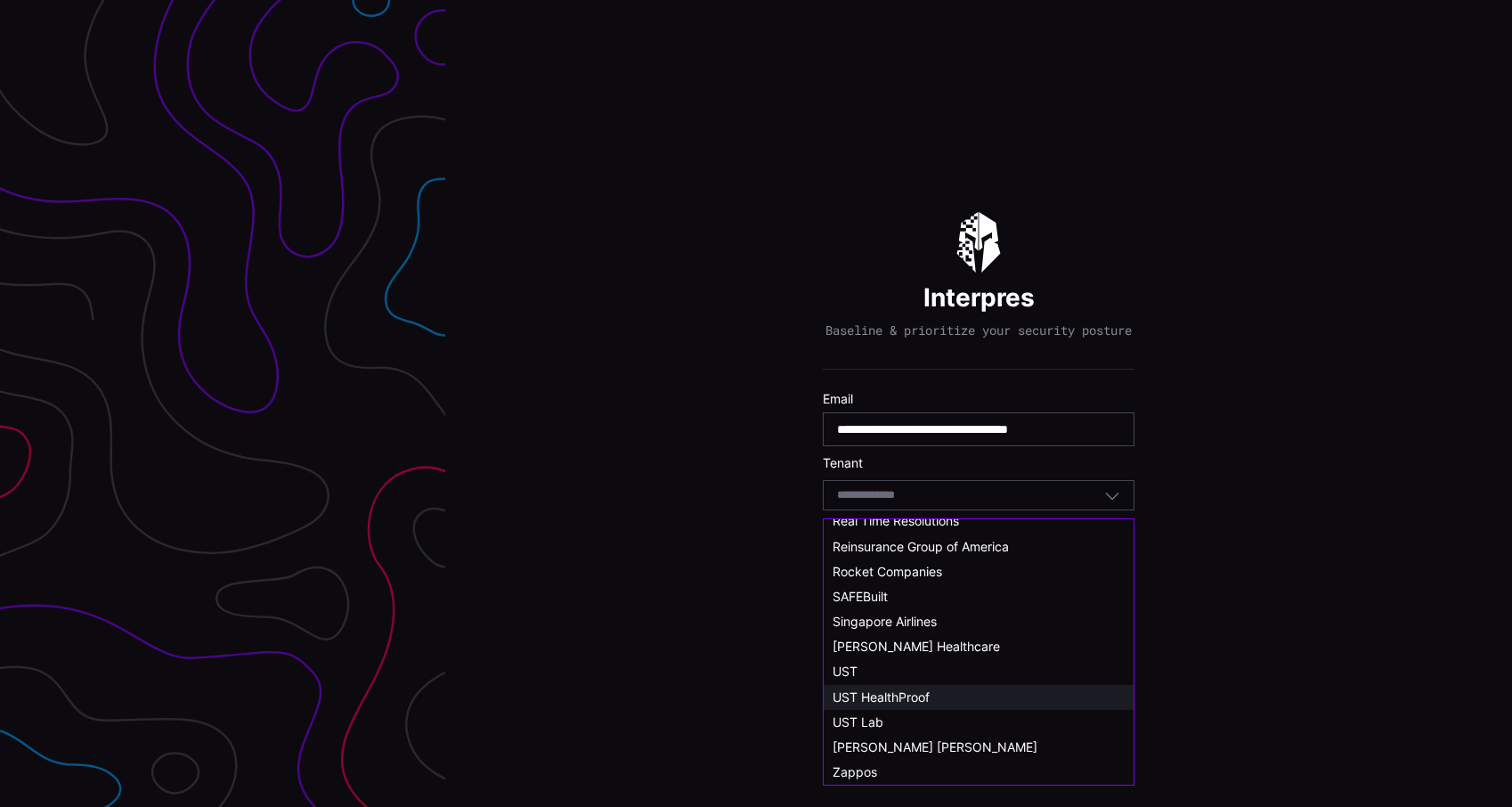
click at [929, 701] on span "UST HealthProof" at bounding box center [881, 697] width 97 height 16
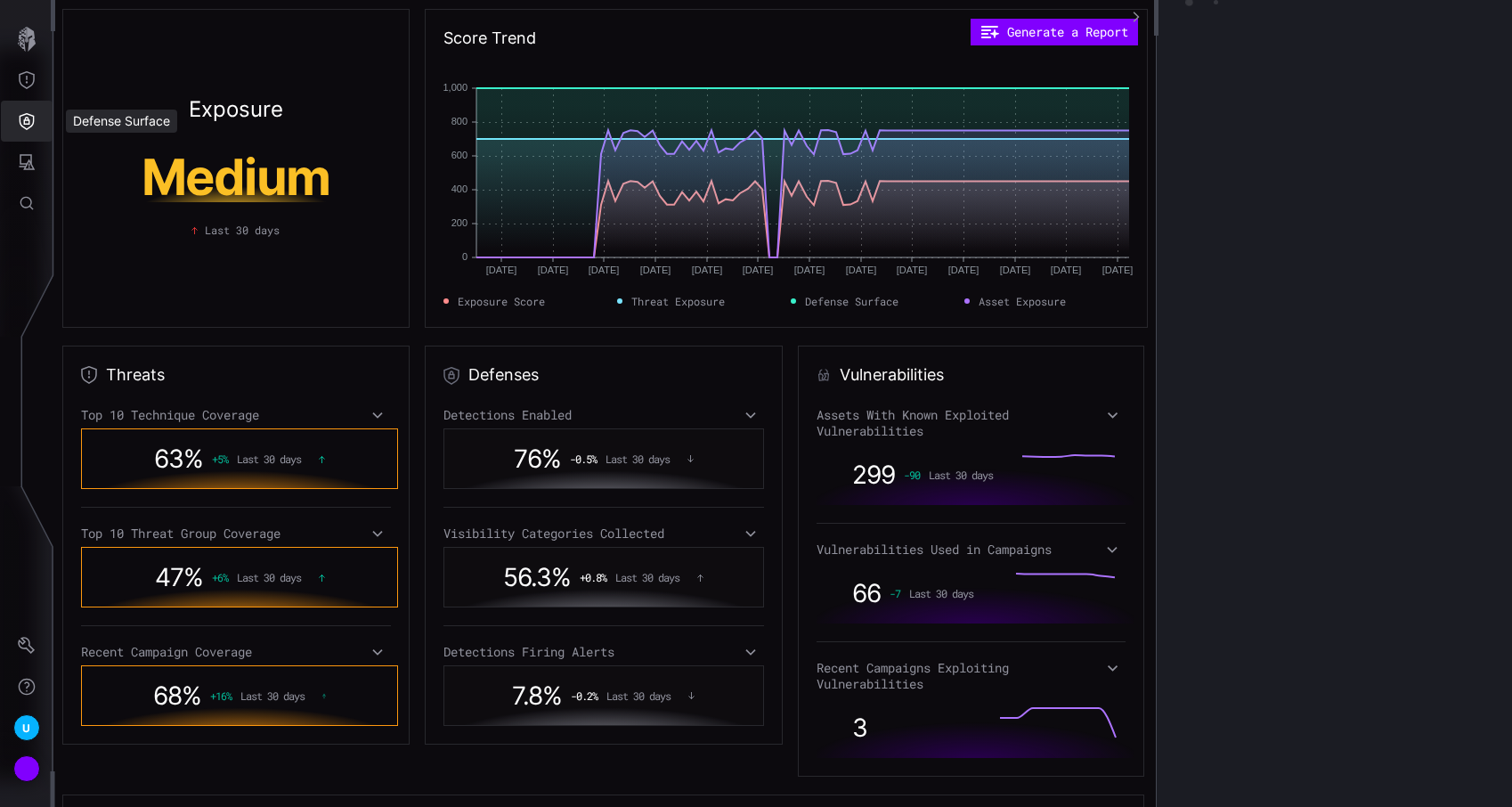
click at [33, 118] on icon "Defense Surface" at bounding box center [27, 121] width 16 height 17
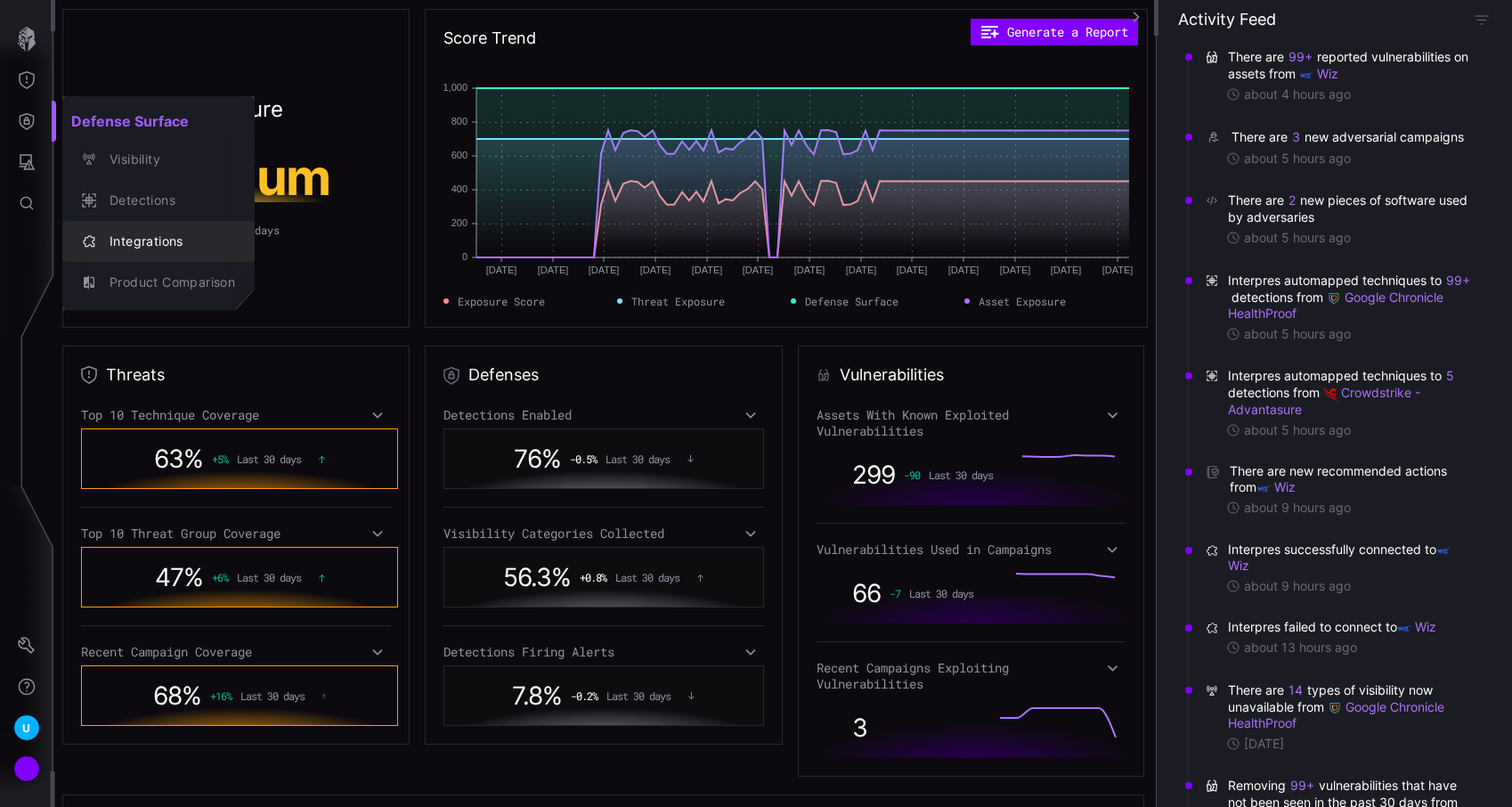
click at [139, 225] on button "Integrations" at bounding box center [158, 241] width 192 height 41
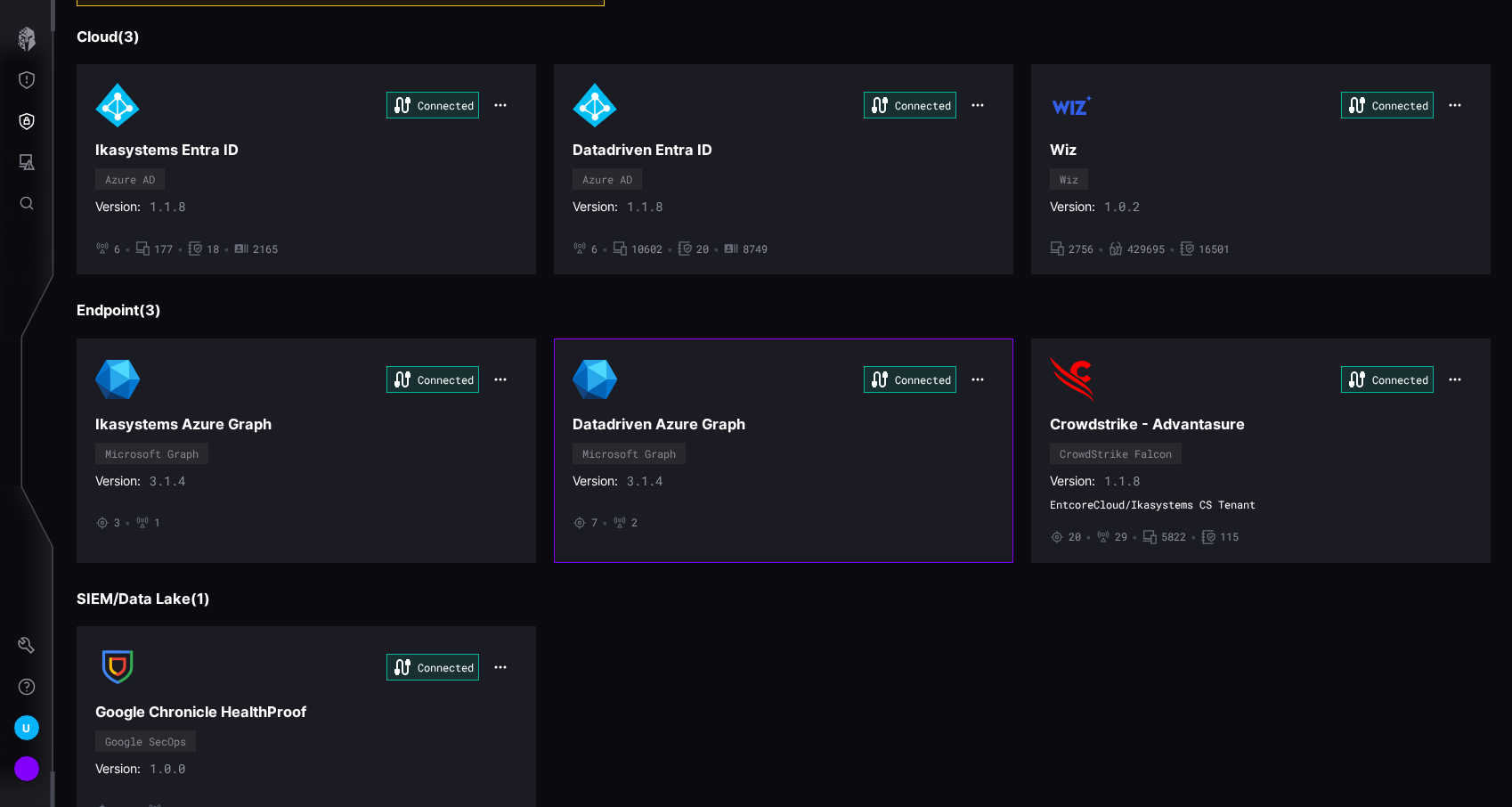
scroll to position [225, 0]
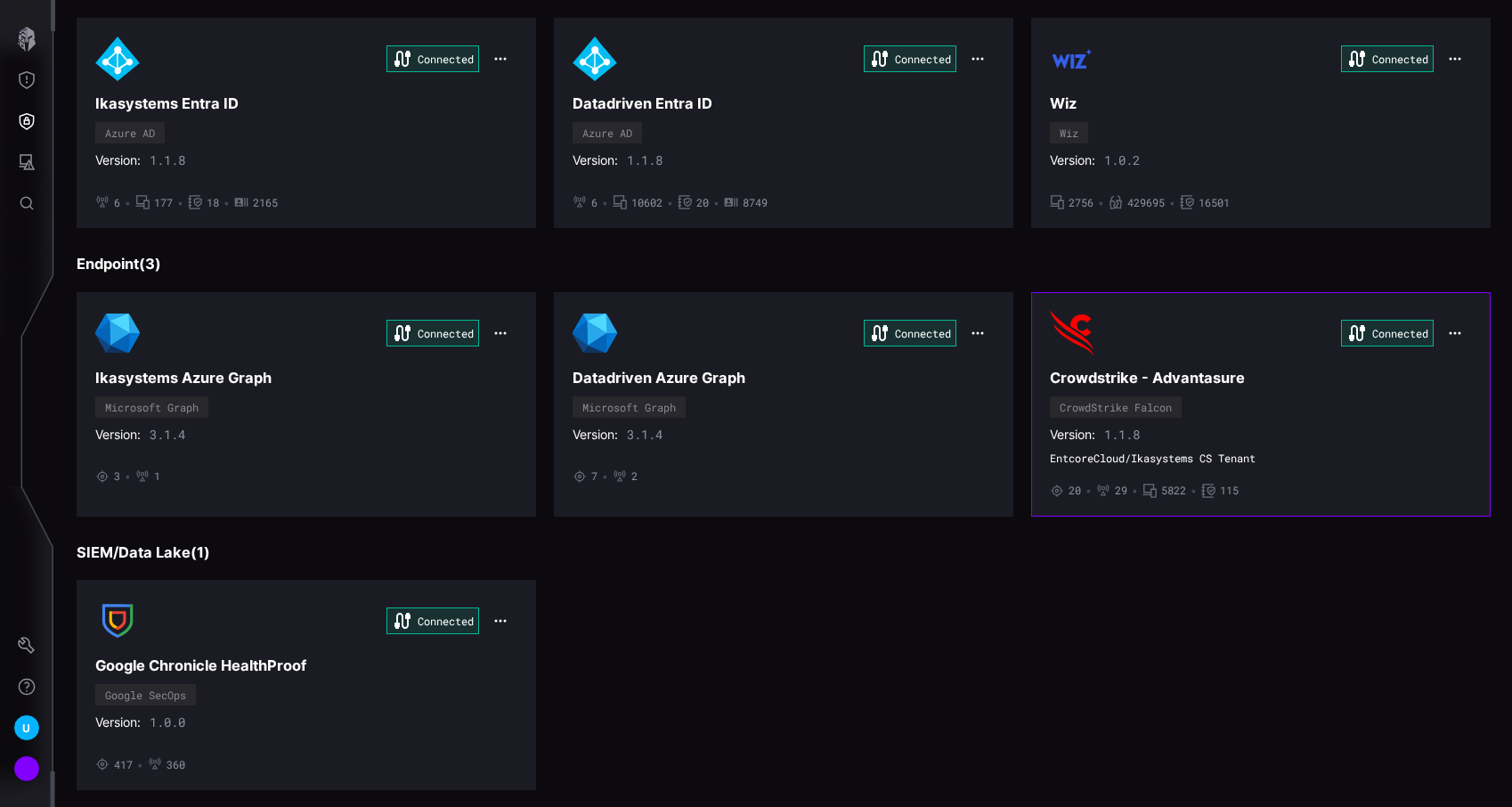
click at [1230, 324] on div "Connected" at bounding box center [1260, 333] width 422 height 45
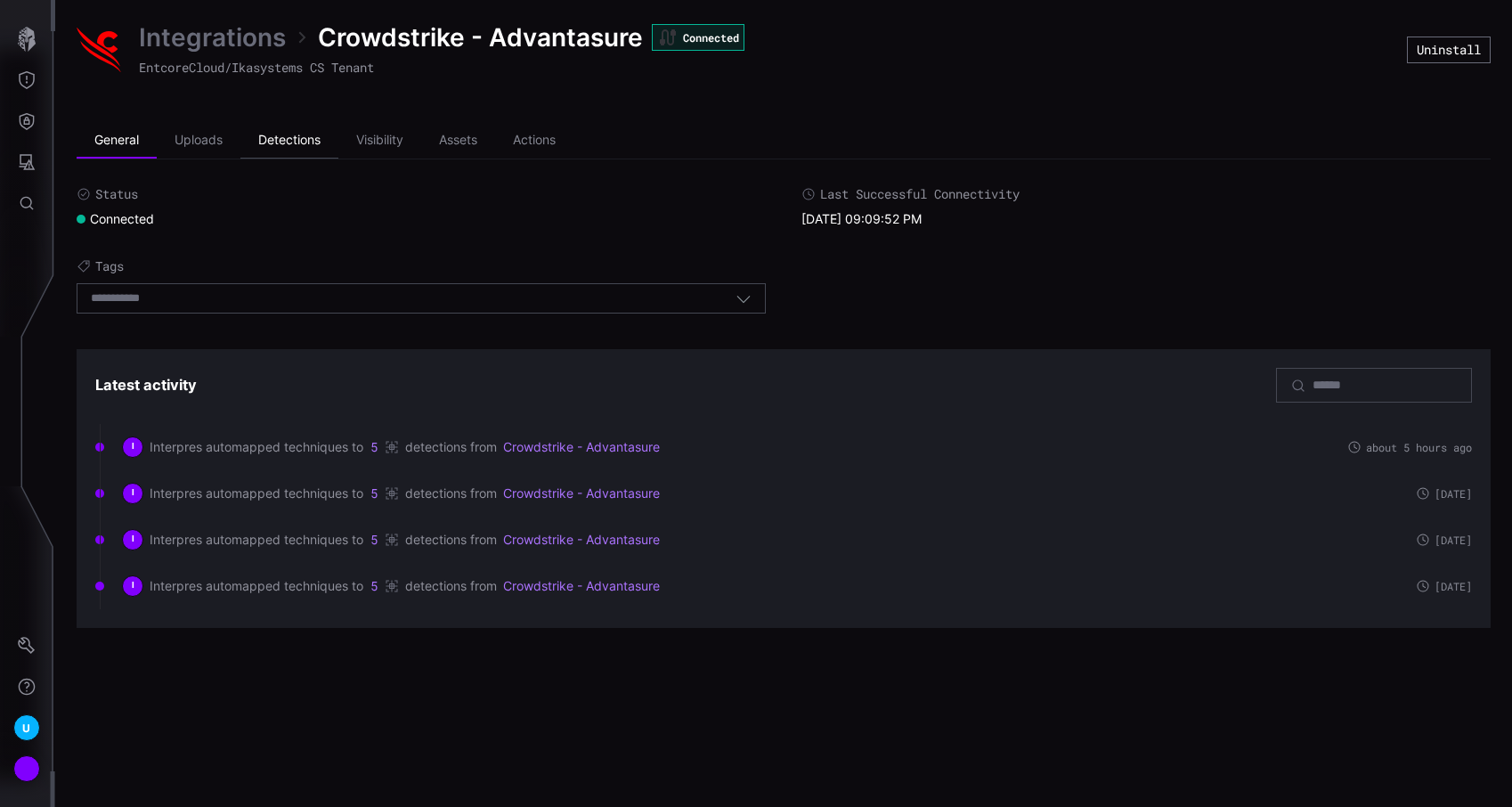
click at [304, 141] on li "Detections" at bounding box center [289, 140] width 98 height 36
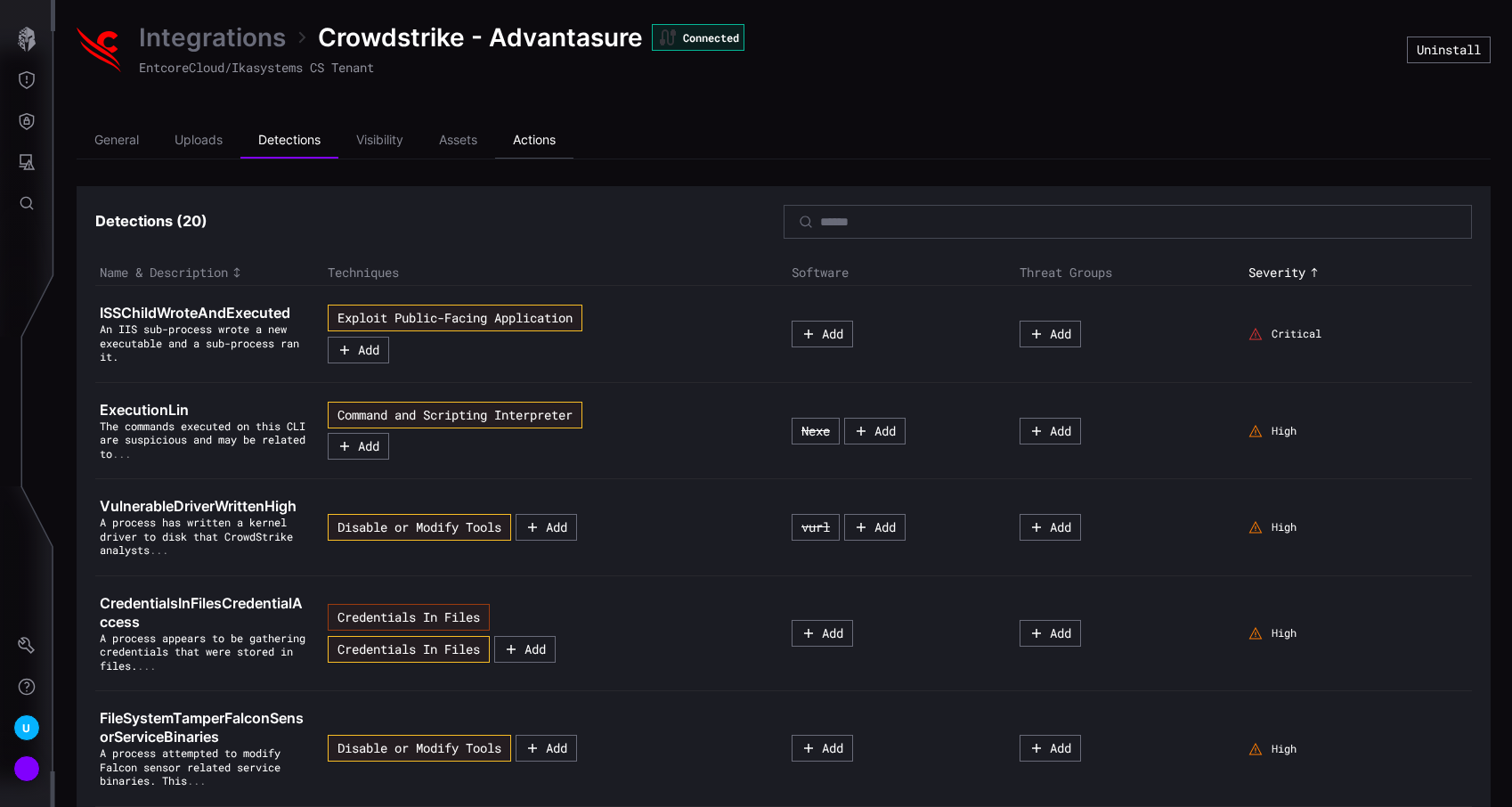
click at [559, 149] on li "Actions" at bounding box center [533, 140] width 79 height 36
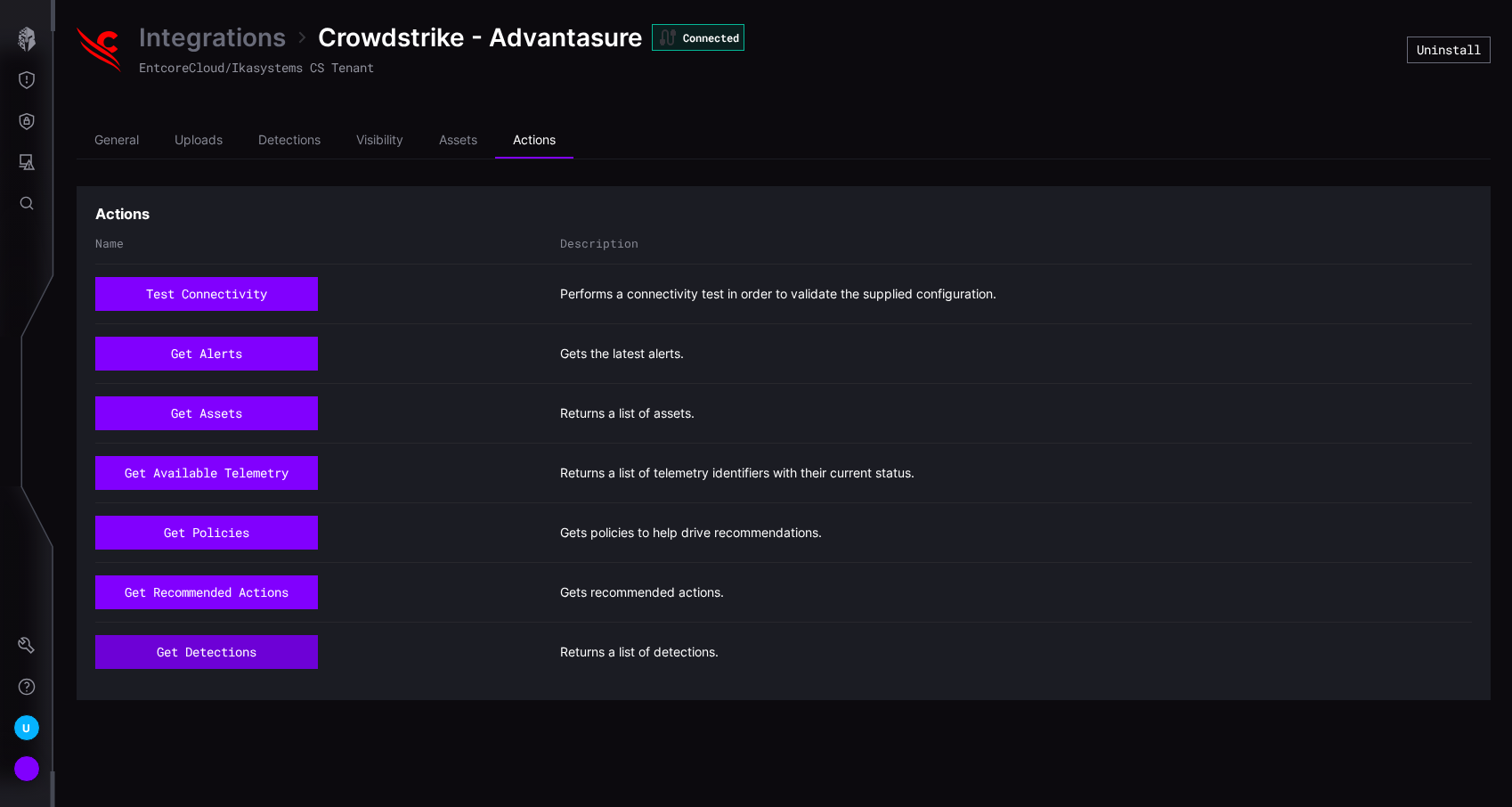
click at [230, 656] on button "get detections" at bounding box center [206, 651] width 223 height 34
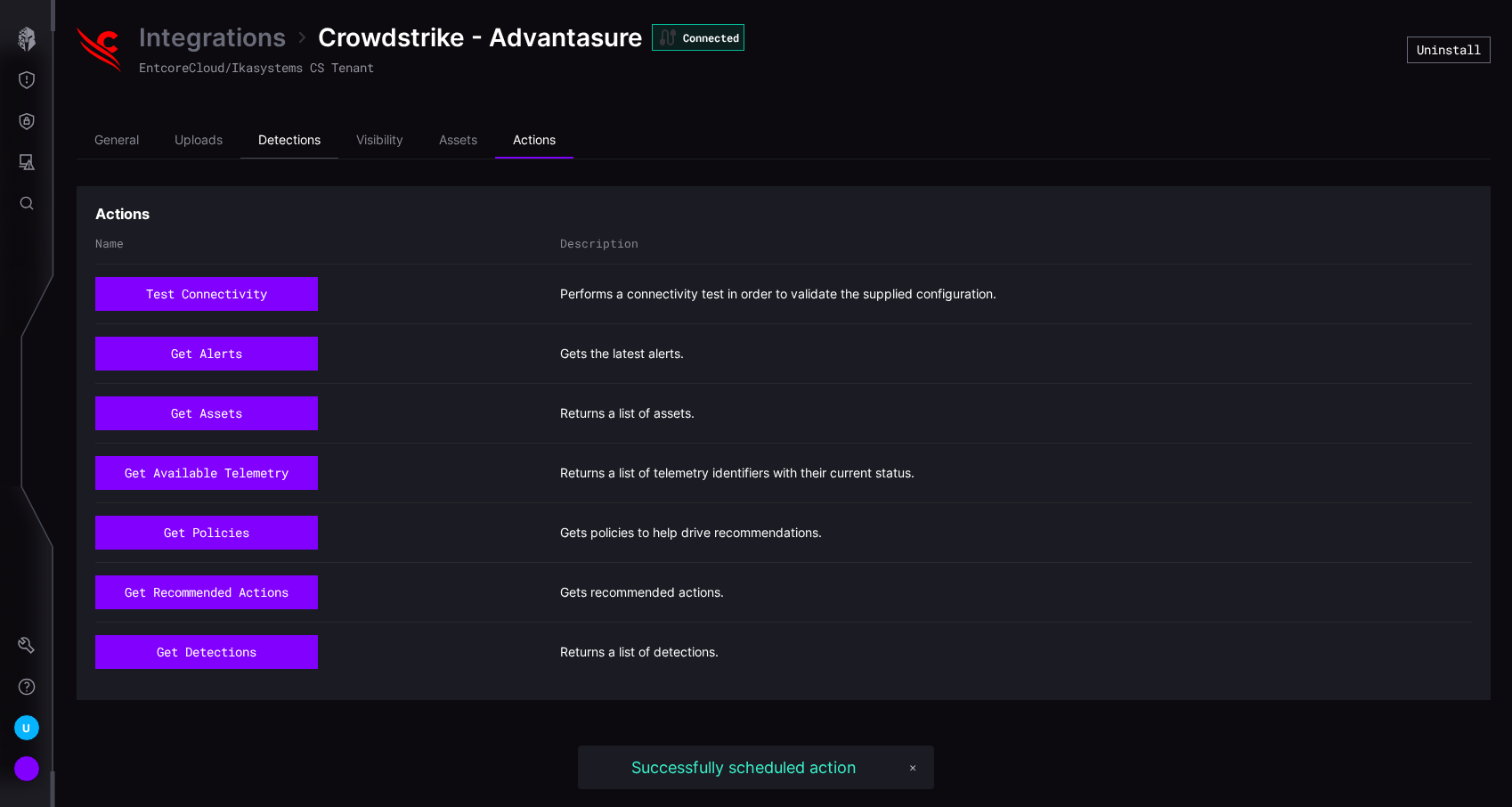
click at [296, 131] on li "Detections" at bounding box center [289, 140] width 98 height 36
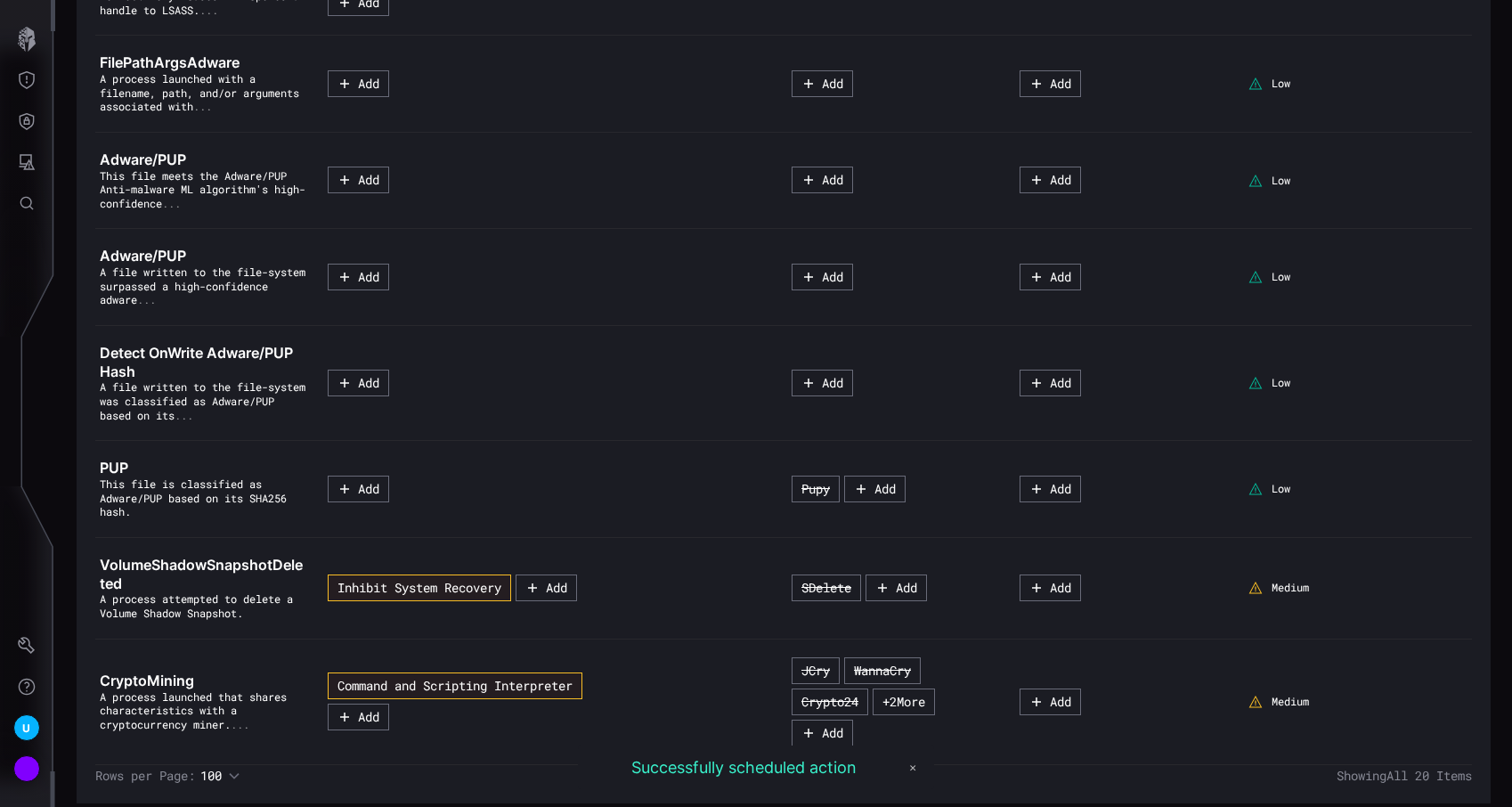
scroll to position [1673, 0]
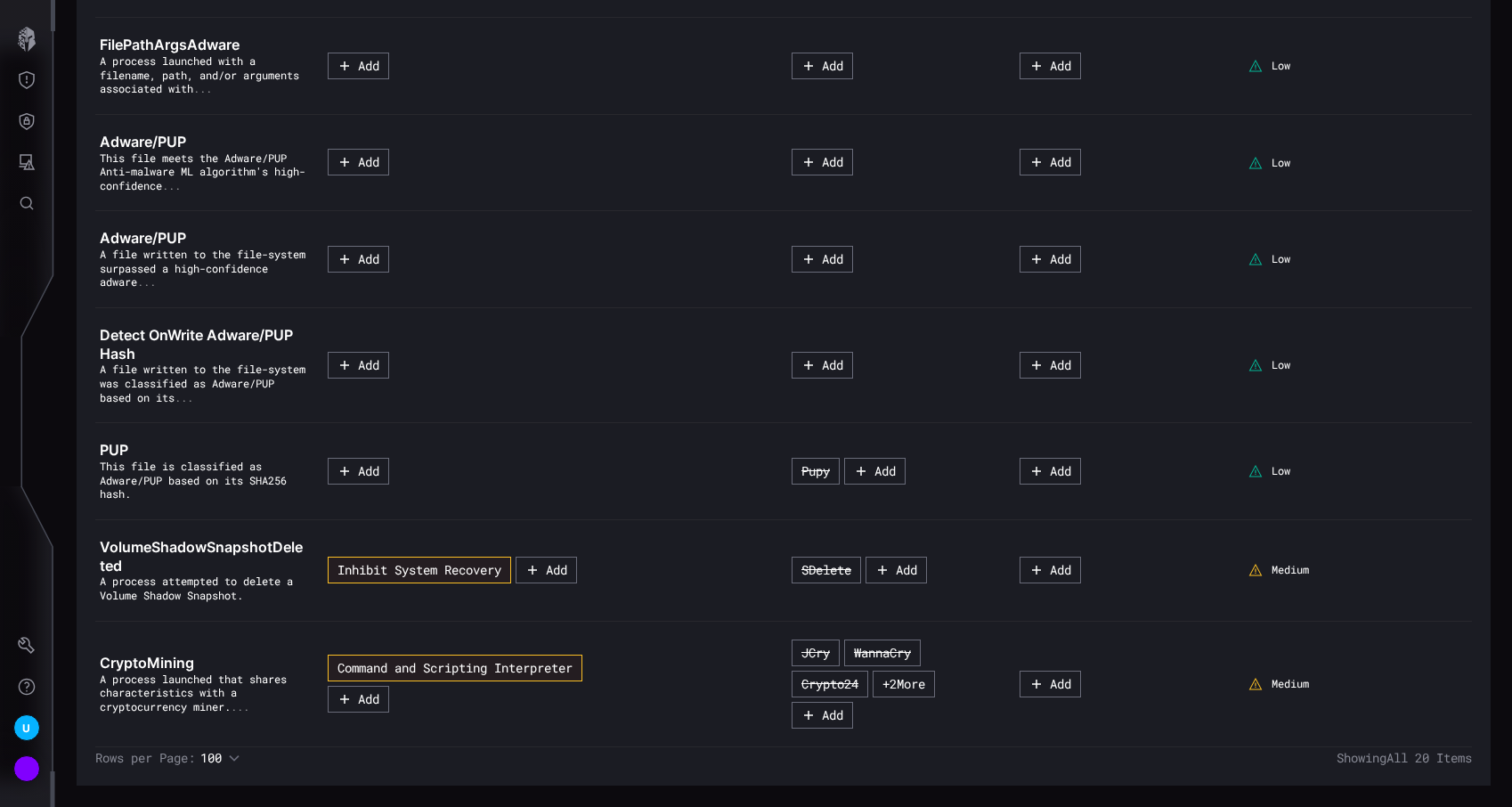
click at [157, 677] on span "A process launched that shares characteristics with a cryptocurrency miner." at bounding box center [193, 692] width 187 height 42
click at [164, 666] on span "CryptoMining" at bounding box center [147, 662] width 94 height 18
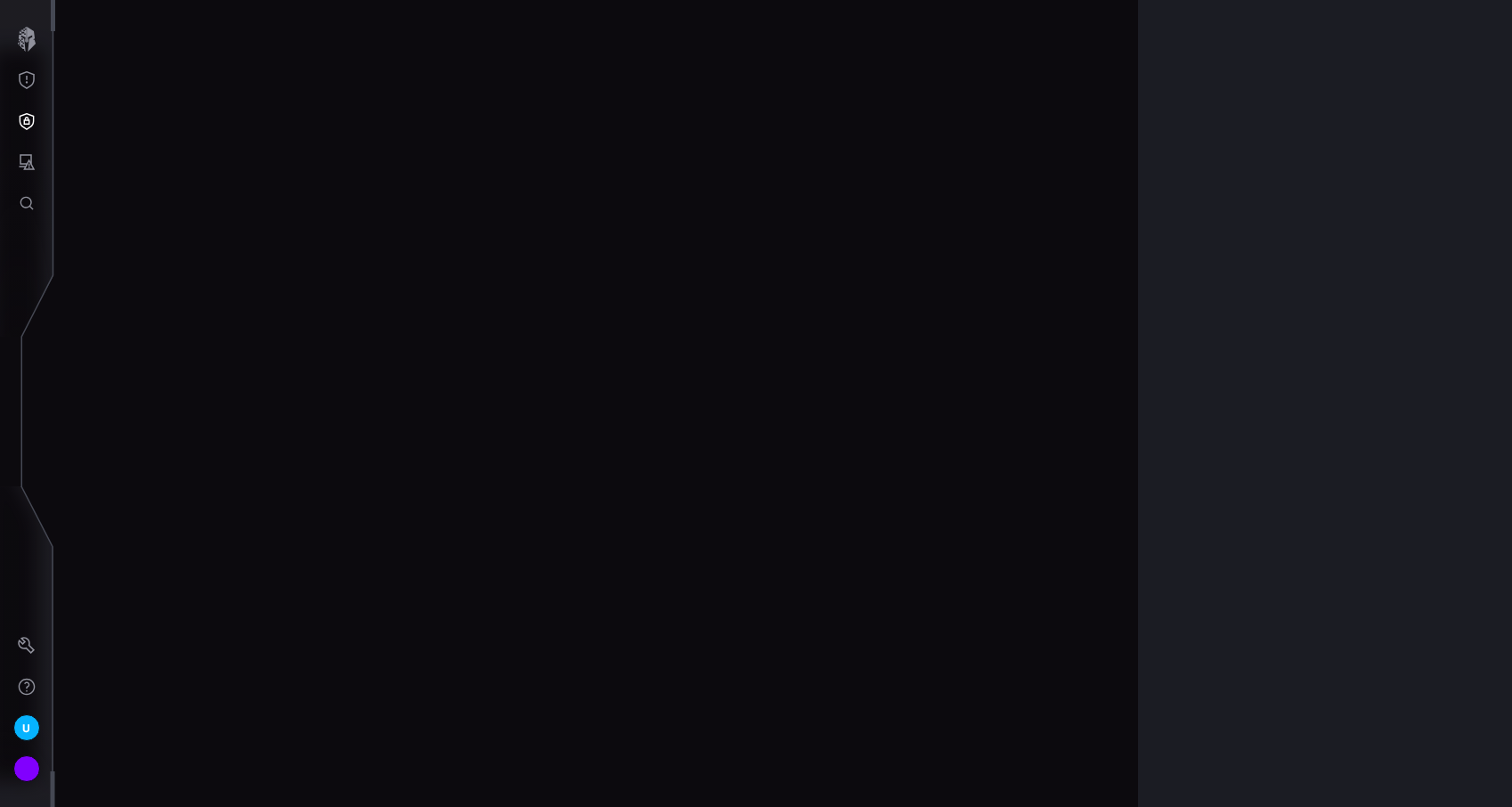
scroll to position [3721, 815]
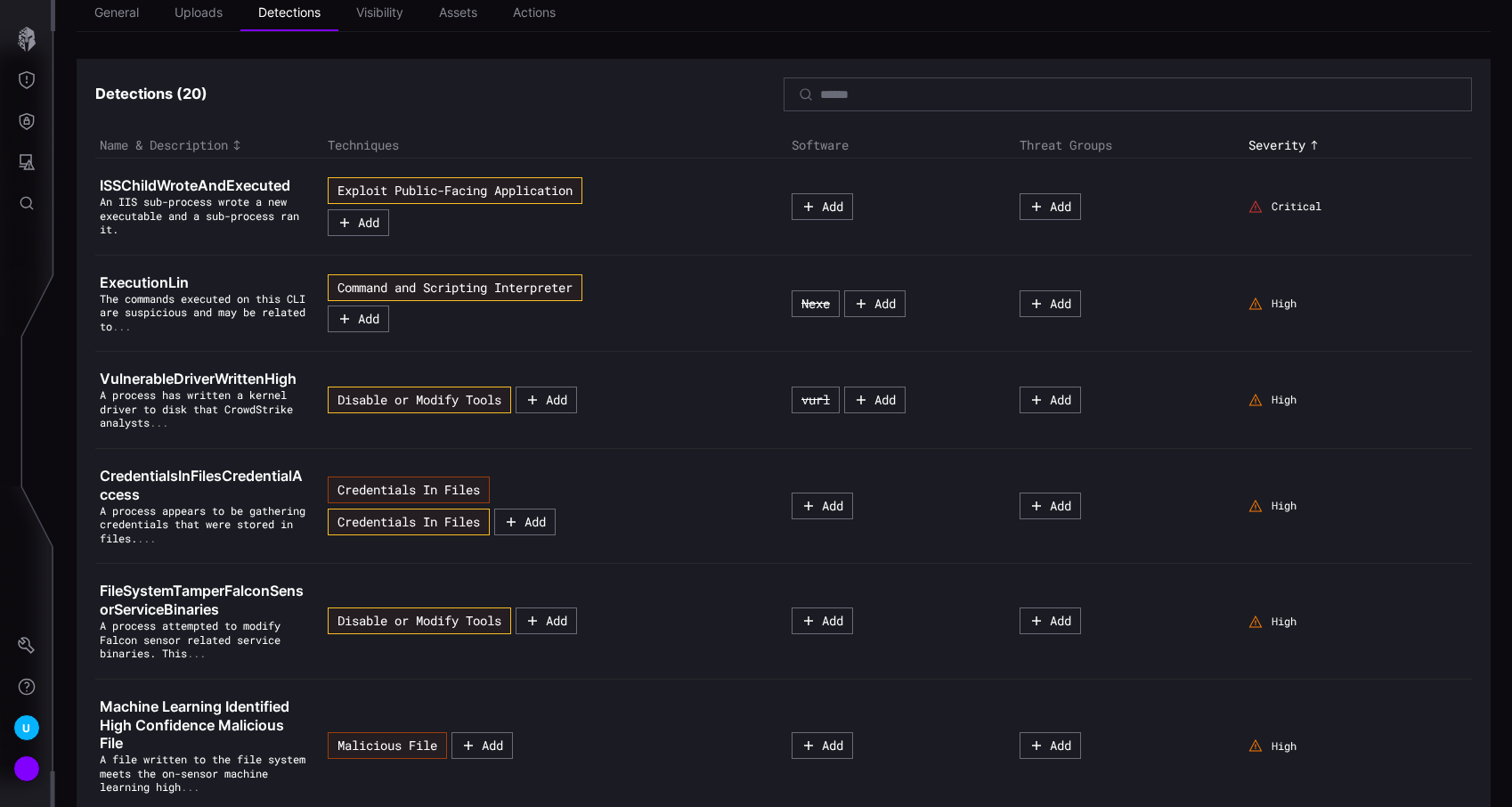
scroll to position [123, 0]
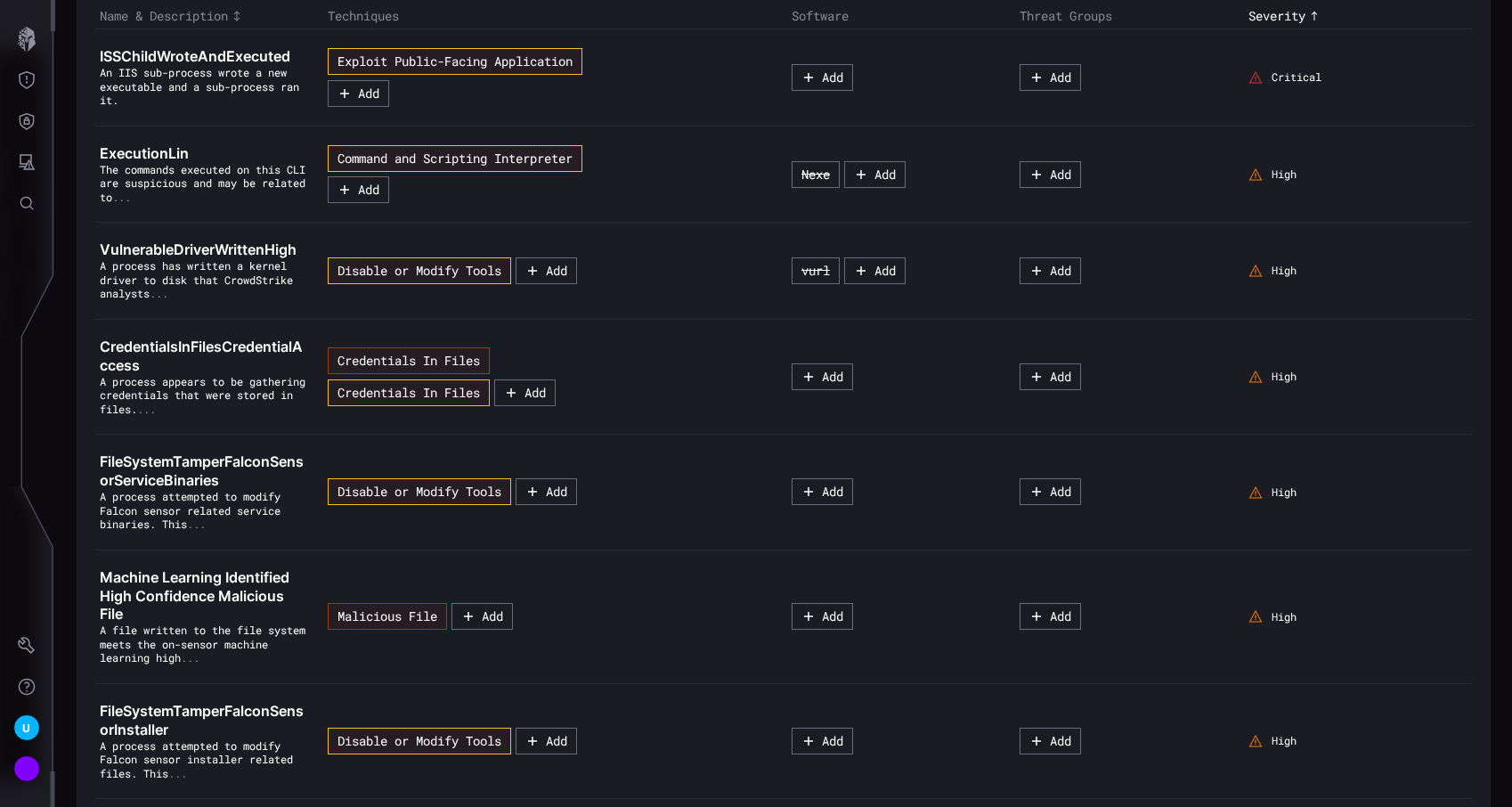
scroll to position [261, 0]
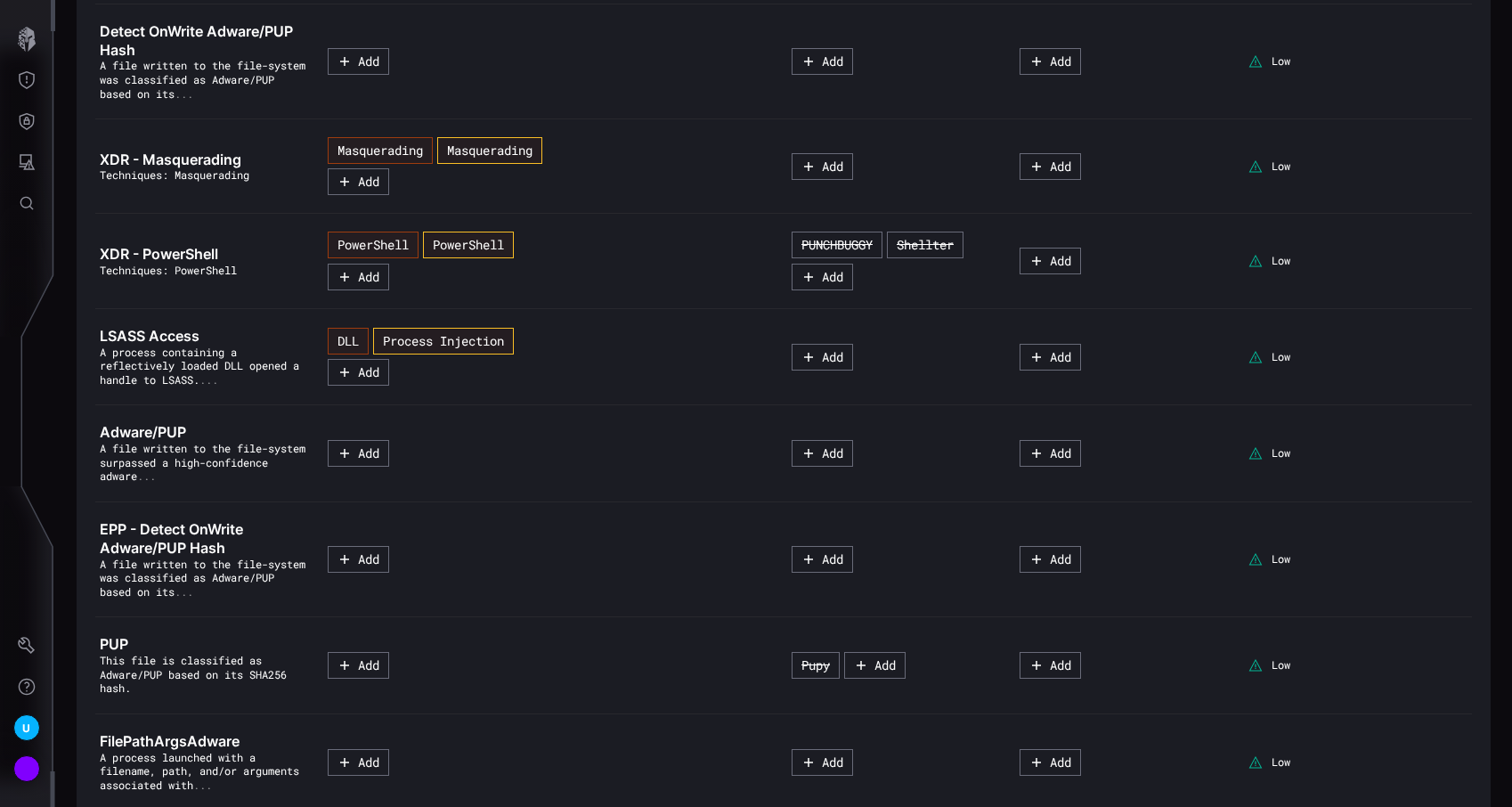
scroll to position [1726, 0]
click at [171, 249] on span "XDR - PowerShell" at bounding box center [159, 252] width 119 height 18
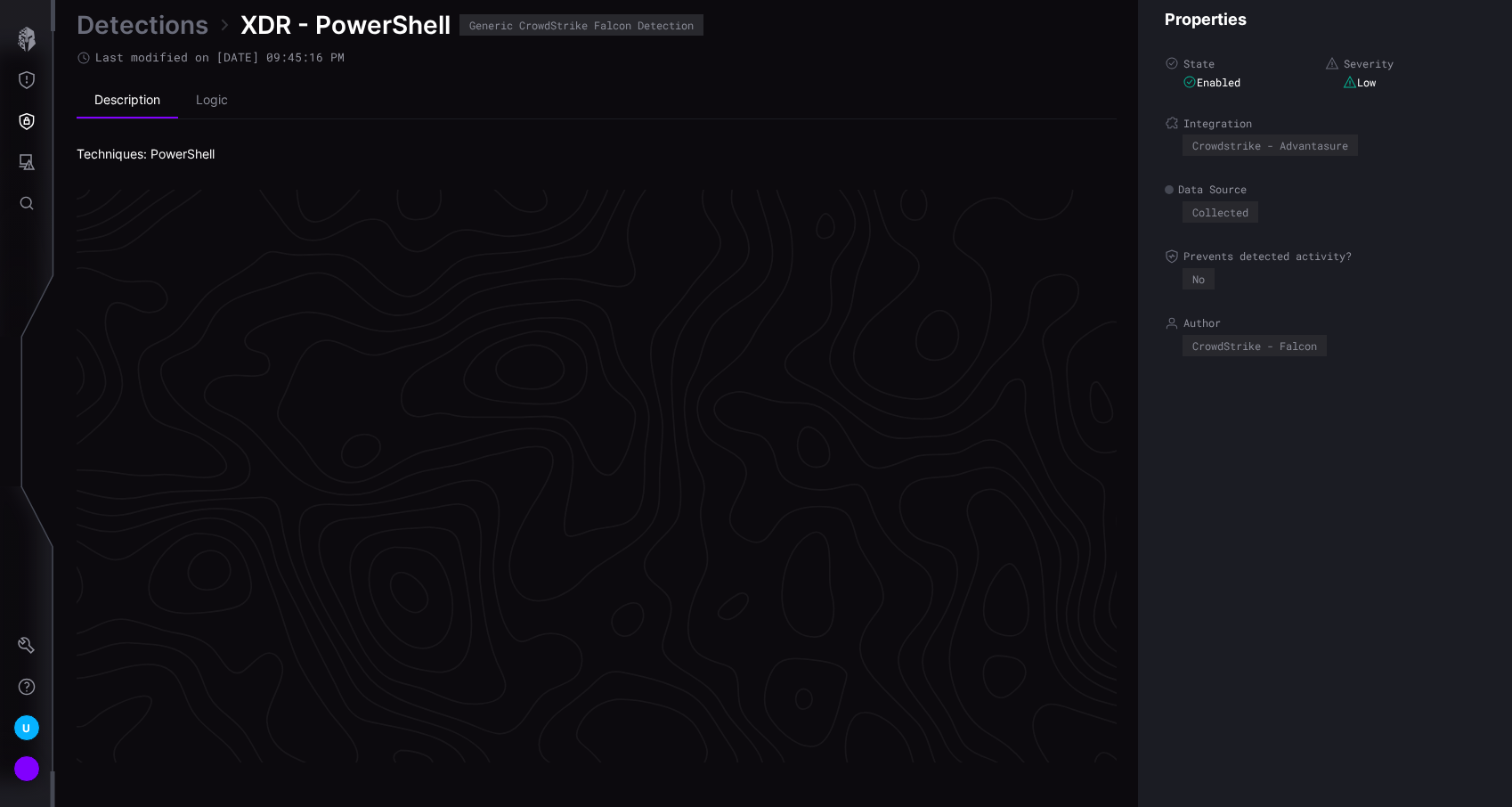
scroll to position [3721, 815]
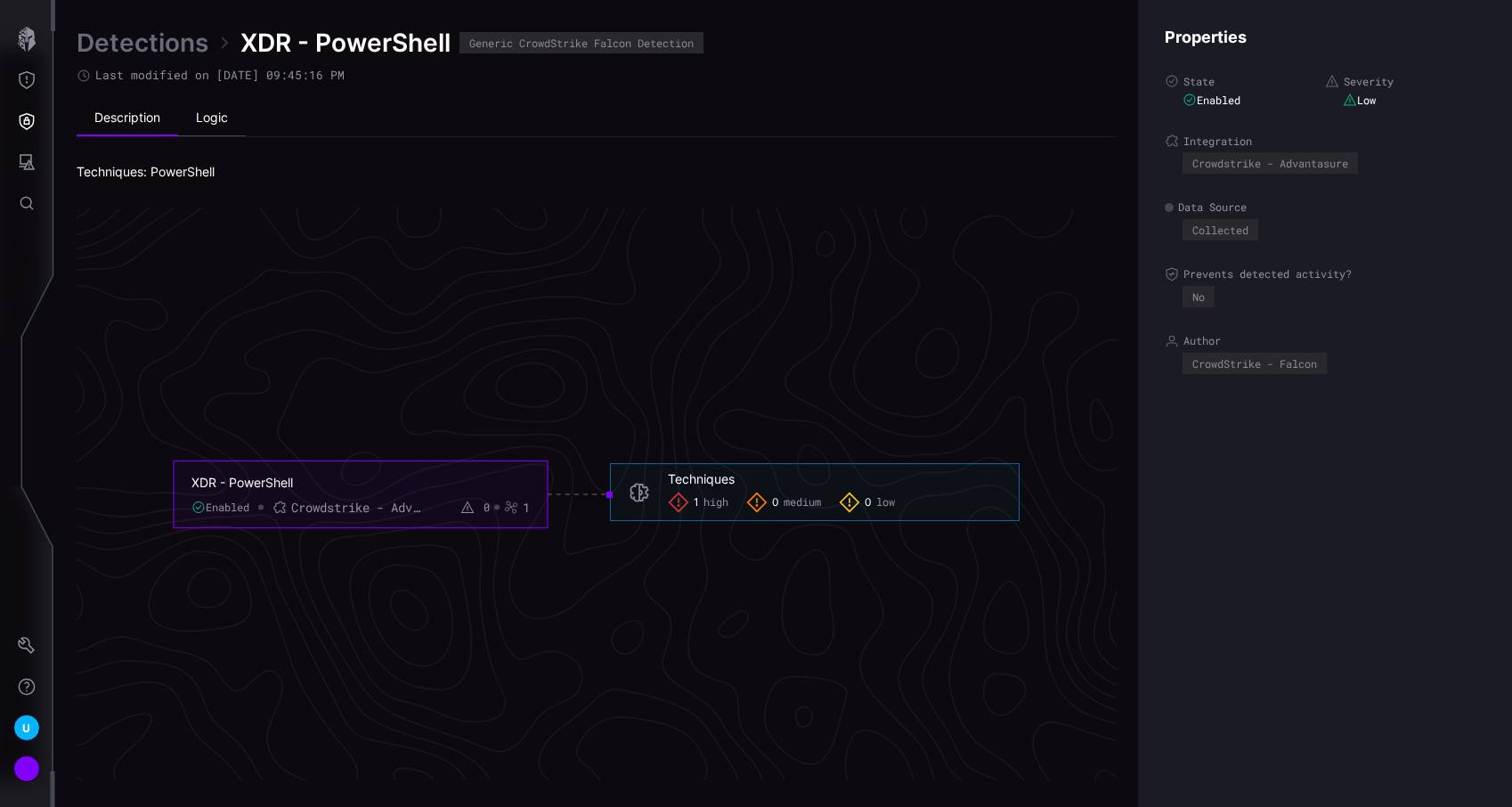
click at [234, 123] on li "Logic" at bounding box center [212, 119] width 68 height 36
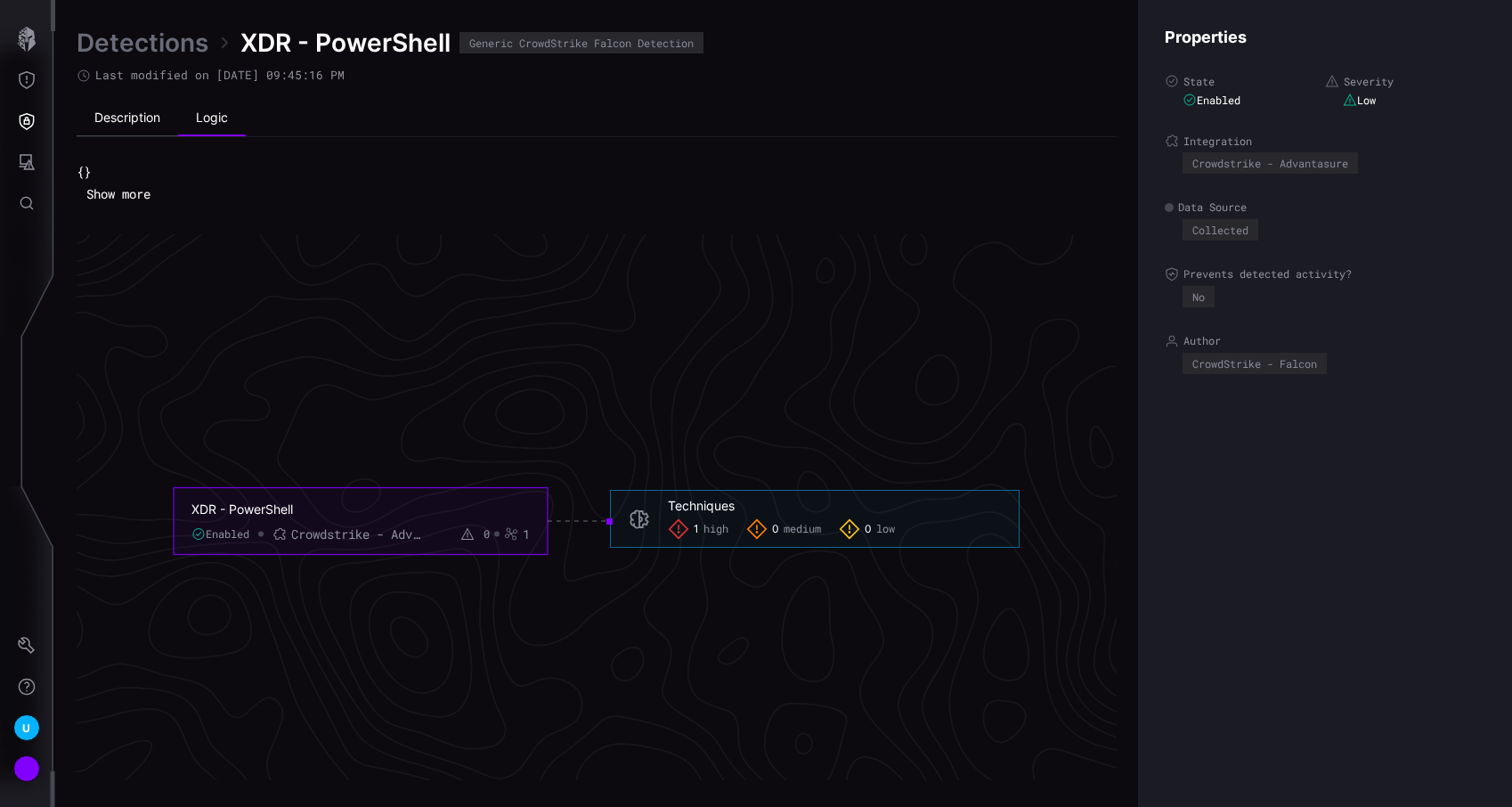
click at [134, 115] on li "Description" at bounding box center [127, 119] width 101 height 36
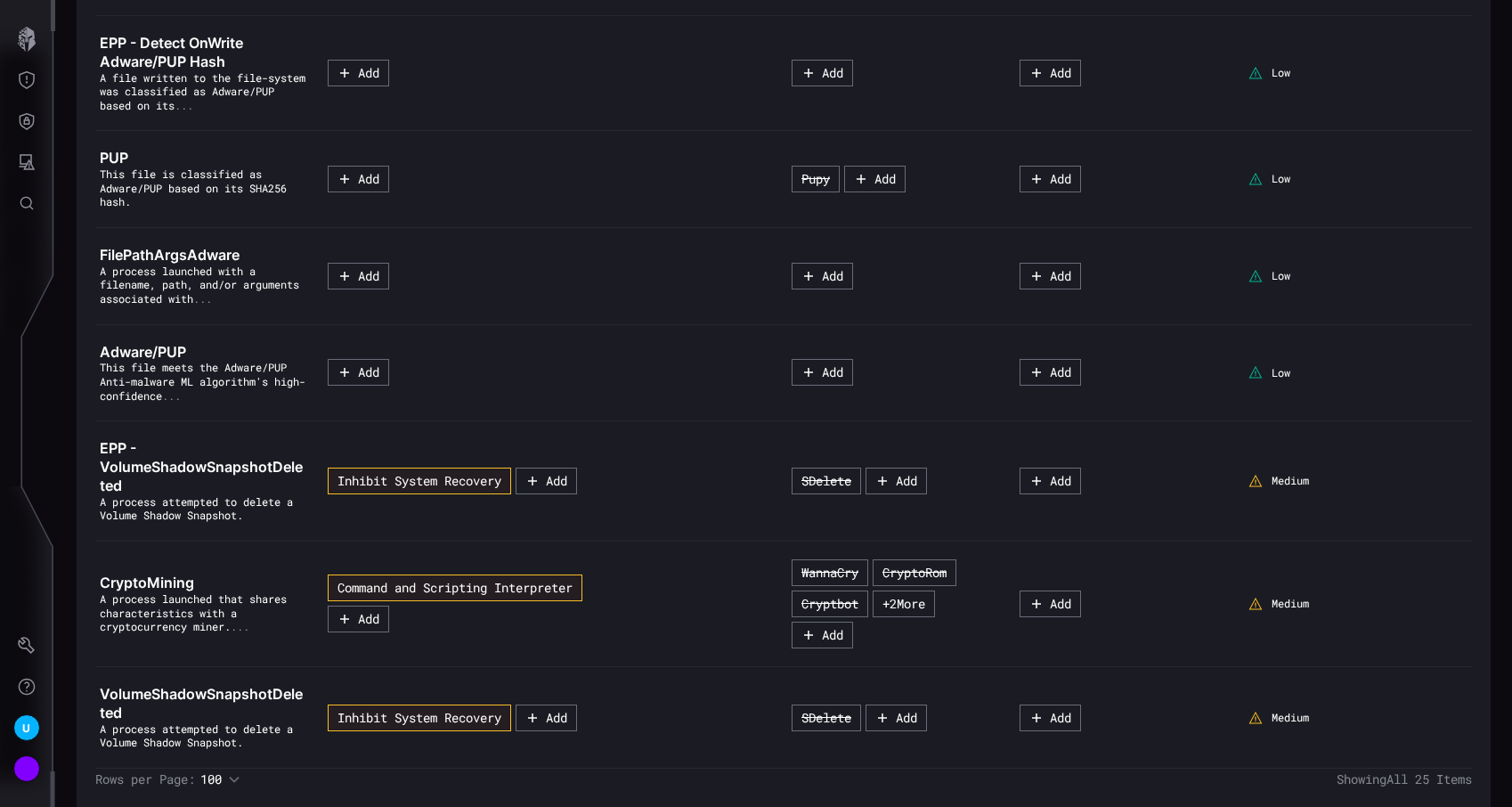
scroll to position [2232, 0]
